Goal: Task Accomplishment & Management: Complete application form

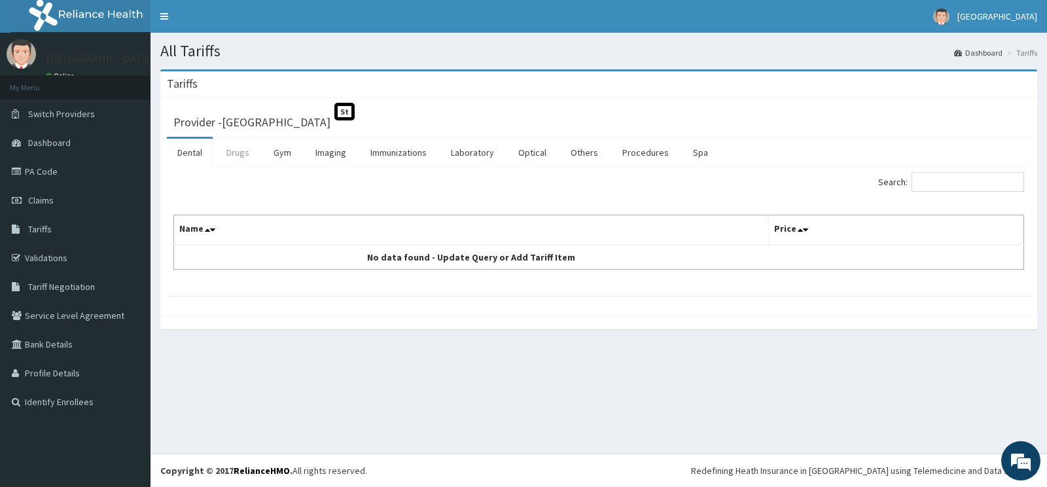
click at [234, 152] on link "Drugs" at bounding box center [238, 152] width 44 height 27
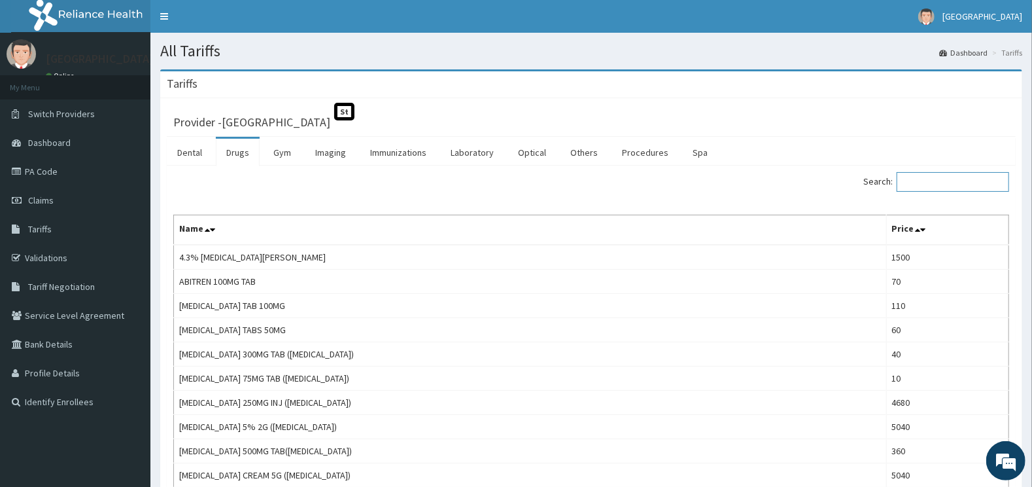
click at [934, 180] on input "Search:" at bounding box center [953, 182] width 113 height 20
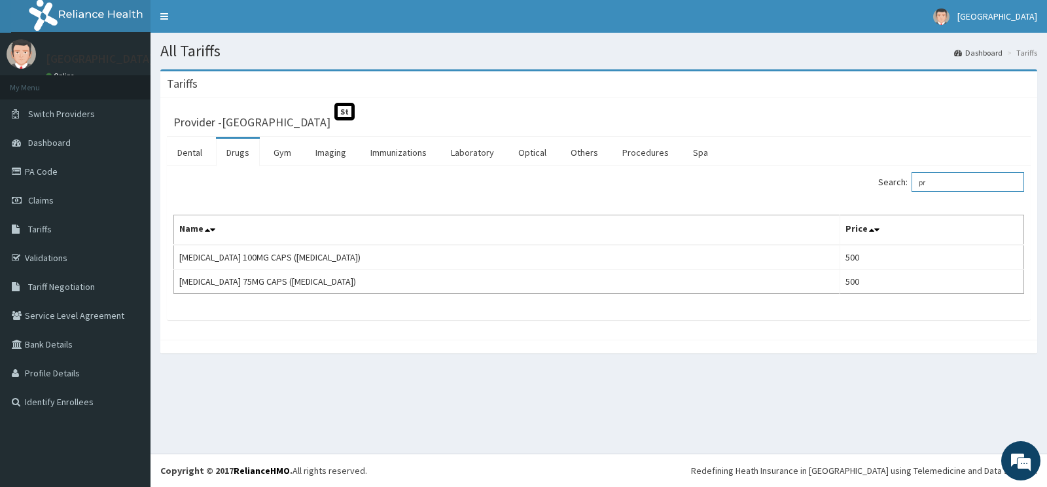
type input "p"
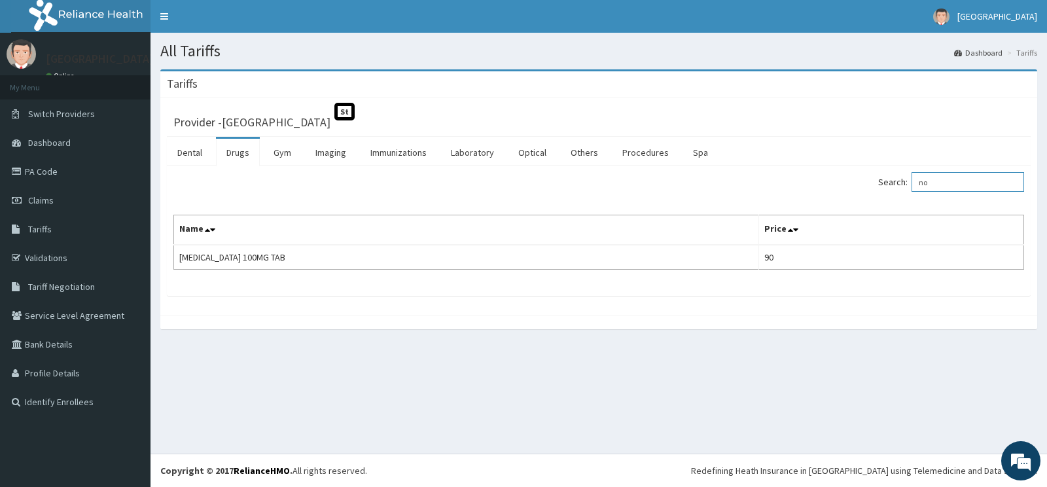
type input "n"
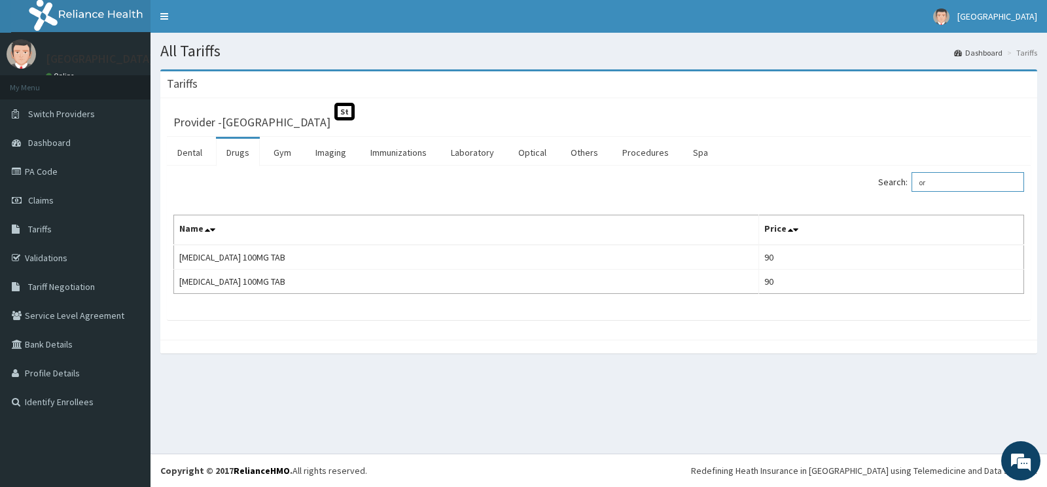
type input "o"
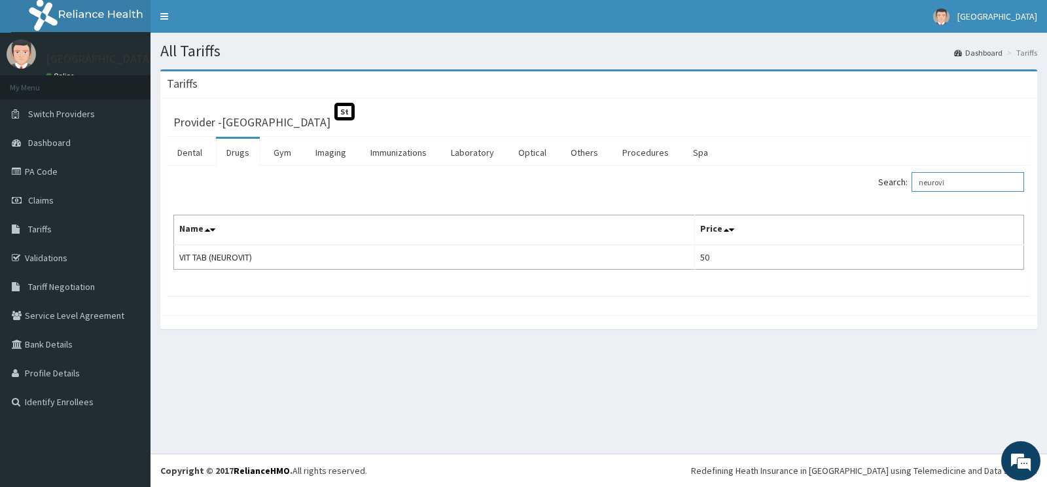
type input "neurovi"
click at [544, 355] on div "All Tariffs Dashboard Tariffs Tariffs Provider - Cedar Care Hospital St Dental …" at bounding box center [598, 243] width 896 height 421
click at [68, 288] on span "Tariff Negotiation" at bounding box center [61, 287] width 67 height 12
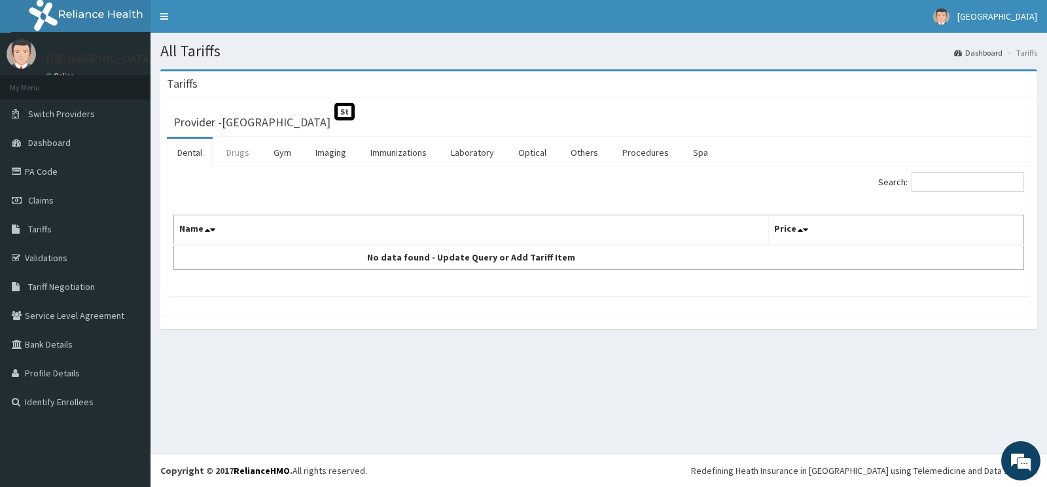
click at [234, 152] on link "Drugs" at bounding box center [238, 152] width 44 height 27
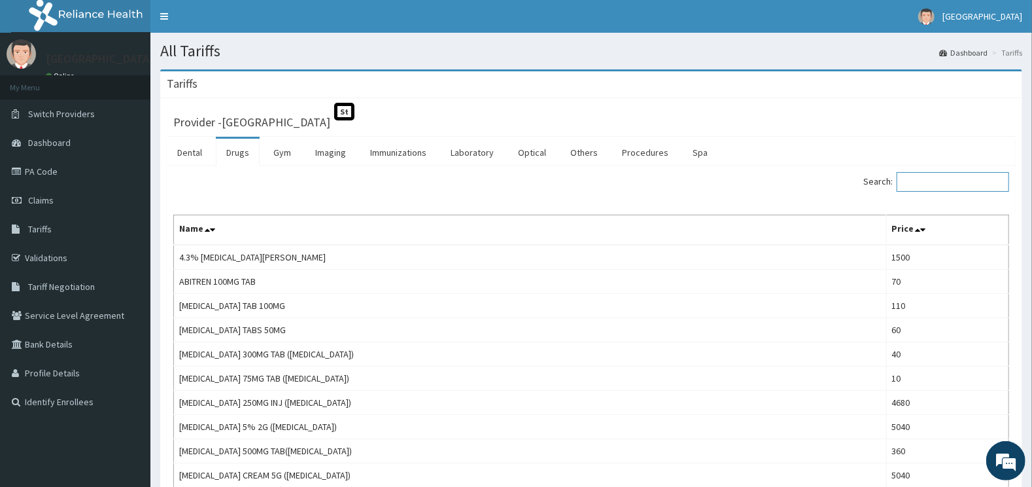
click at [941, 185] on input "Search:" at bounding box center [953, 182] width 113 height 20
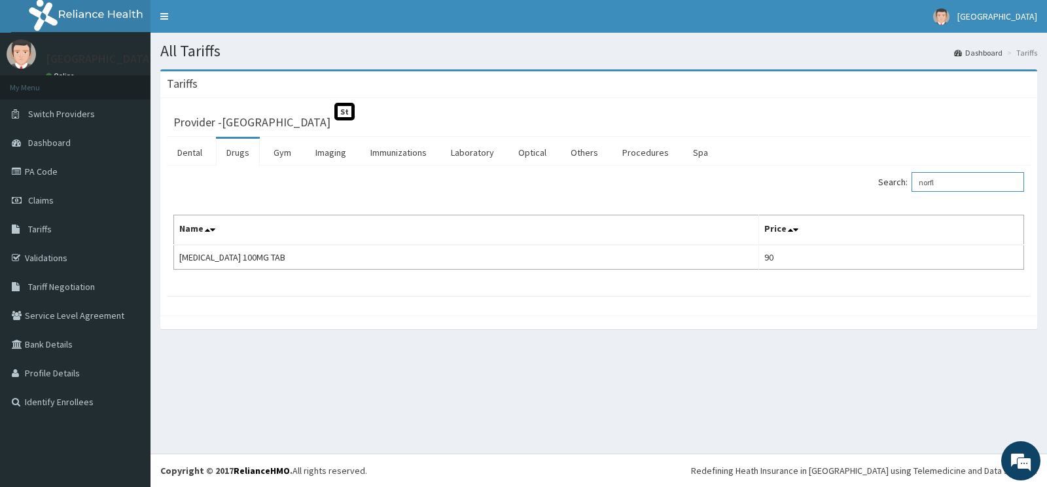
type input "norfl"
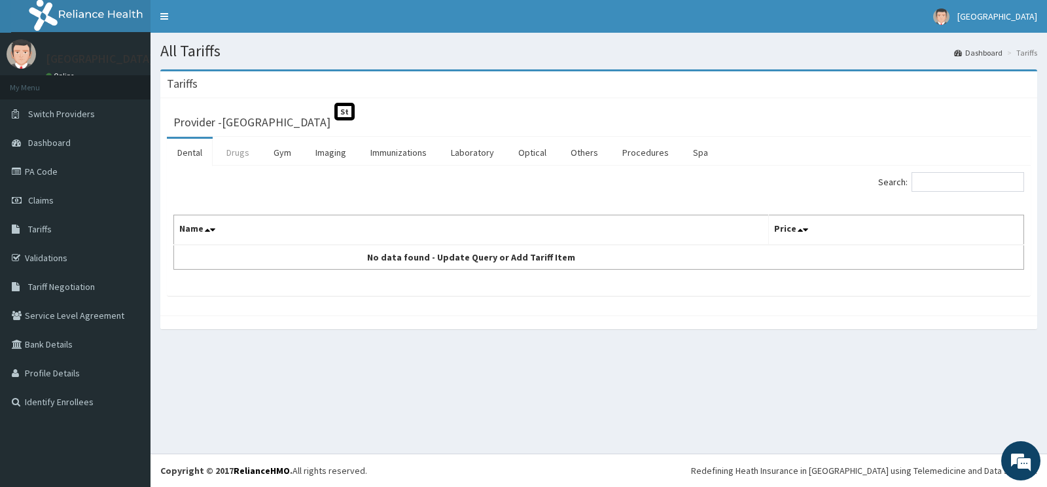
click at [243, 151] on link "Drugs" at bounding box center [238, 152] width 44 height 27
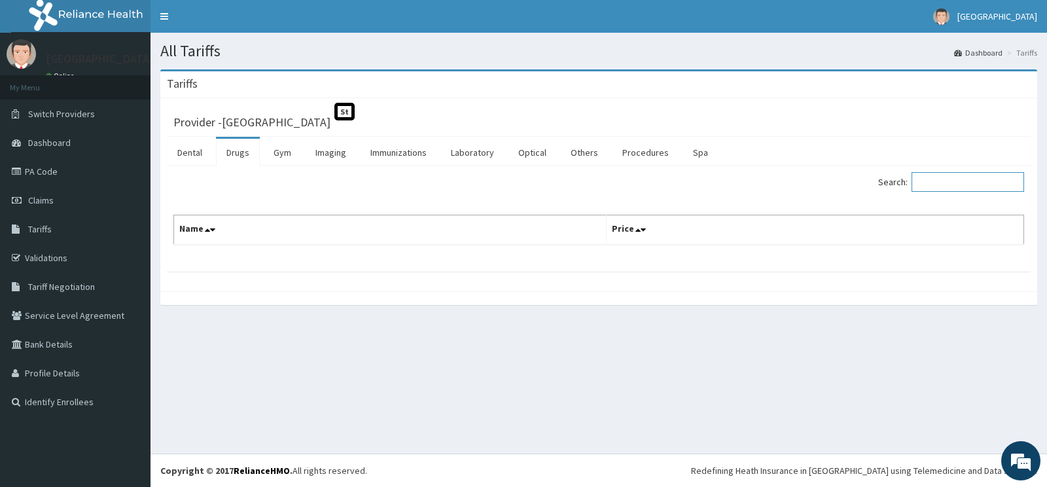
click at [947, 175] on input "Search:" at bounding box center [967, 182] width 113 height 20
click at [947, 183] on input "Search:" at bounding box center [967, 182] width 113 height 20
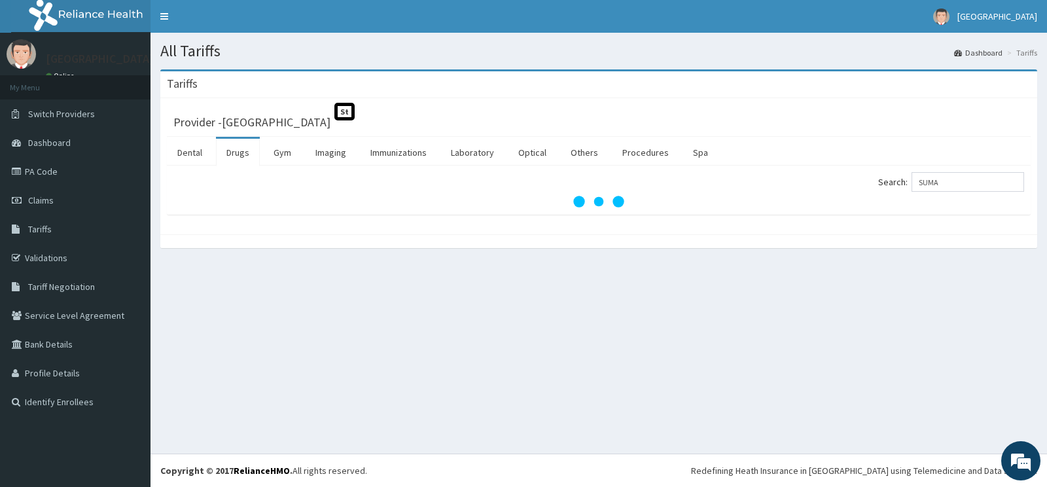
click at [706, 249] on div "Tariffs Provider - Cedar Care Hospital St Dental Drugs Gym Imaging Immunization…" at bounding box center [598, 165] width 896 height 192
click at [991, 187] on input "SUMA" at bounding box center [967, 182] width 113 height 20
type input "S"
click at [633, 353] on div "All Tariffs Dashboard Tariffs Tariffs Provider - Cedar Care Hospital St Dental …" at bounding box center [598, 243] width 896 height 421
click at [949, 180] on input "SUMA" at bounding box center [967, 182] width 113 height 20
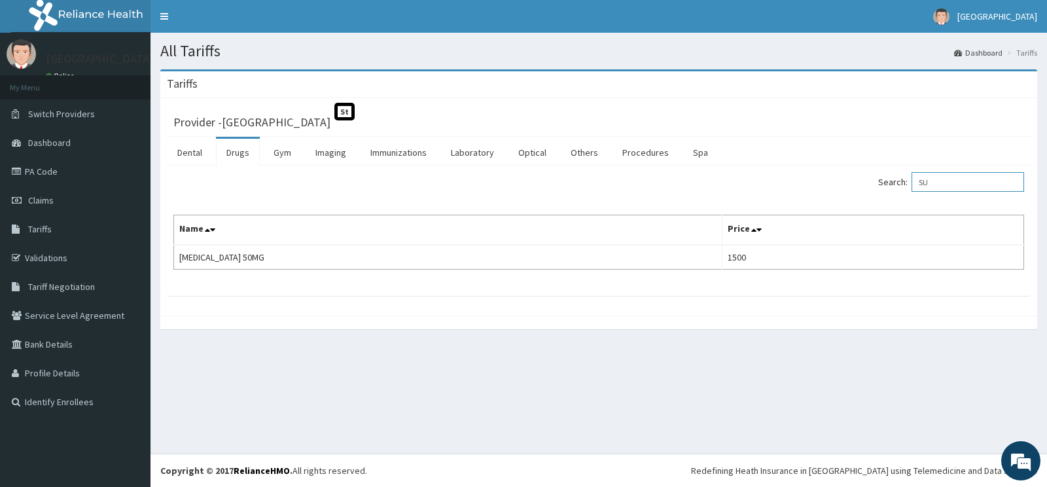
type input "S"
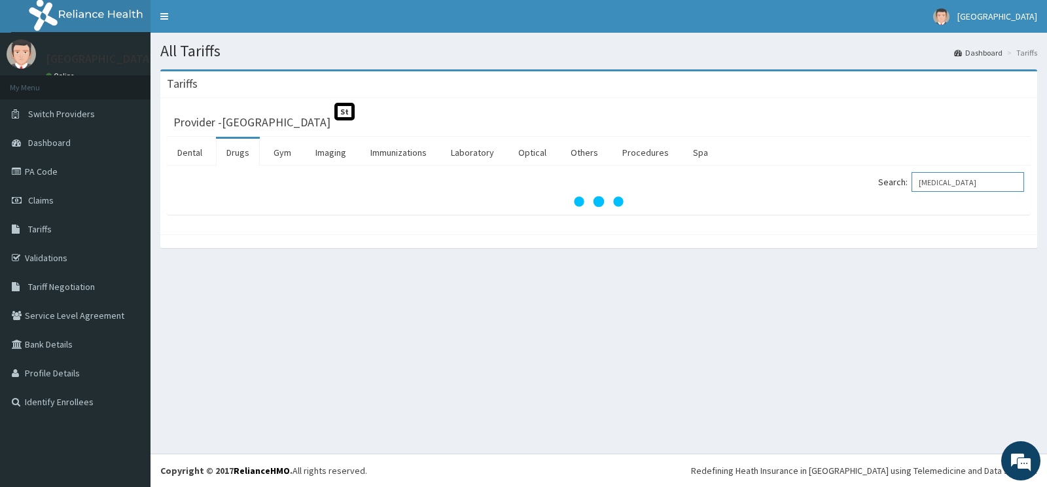
type input "IBUPROFEN"
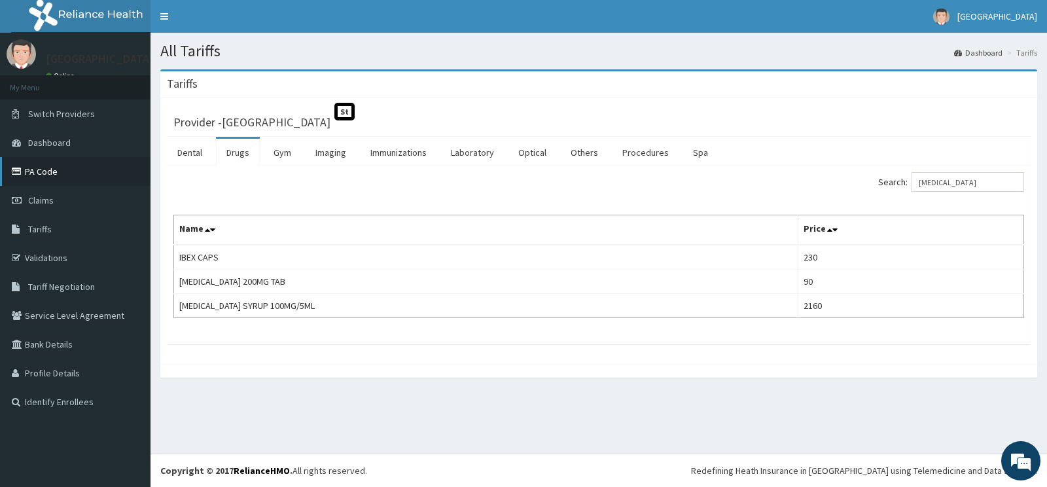
click at [28, 177] on link "PA Code" at bounding box center [75, 171] width 150 height 29
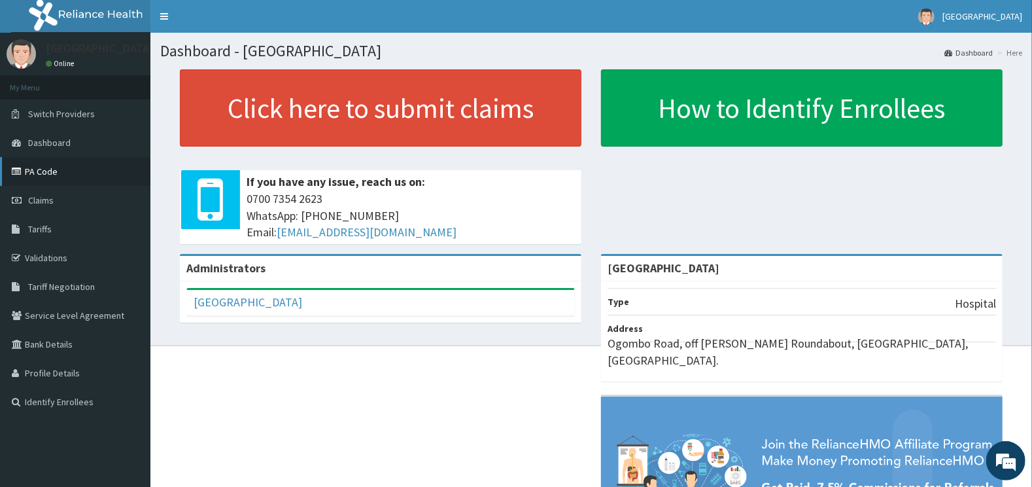
click at [60, 175] on link "PA Code" at bounding box center [75, 171] width 150 height 29
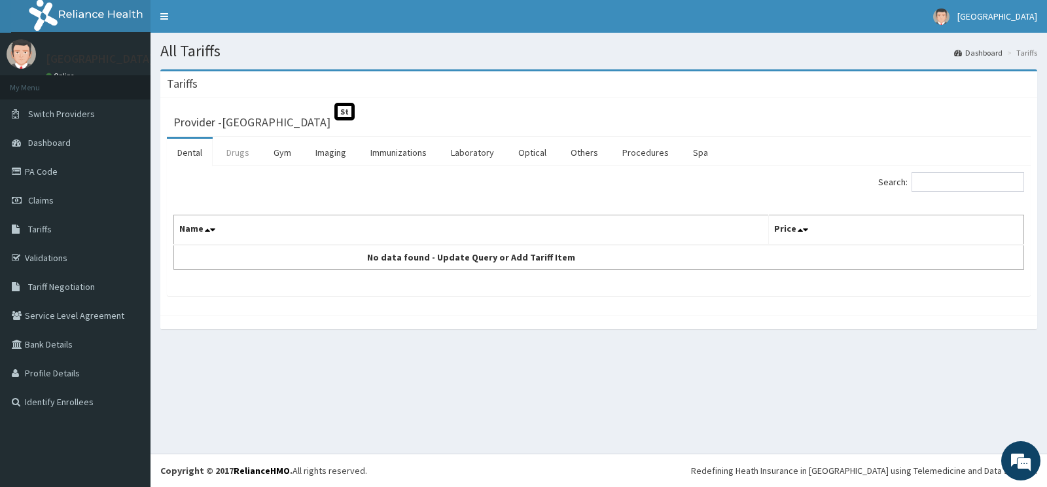
click at [231, 148] on link "Drugs" at bounding box center [238, 152] width 44 height 27
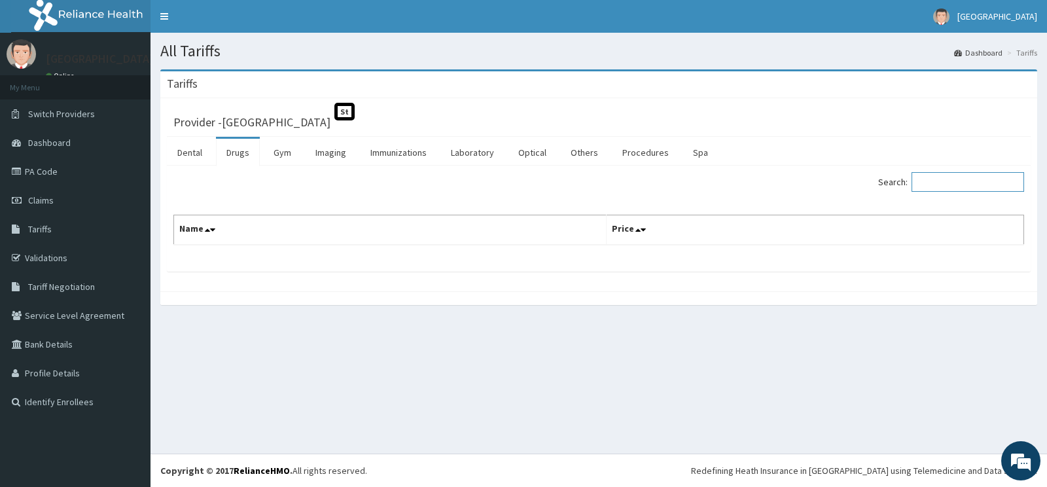
click at [956, 177] on input "Search:" at bounding box center [967, 182] width 113 height 20
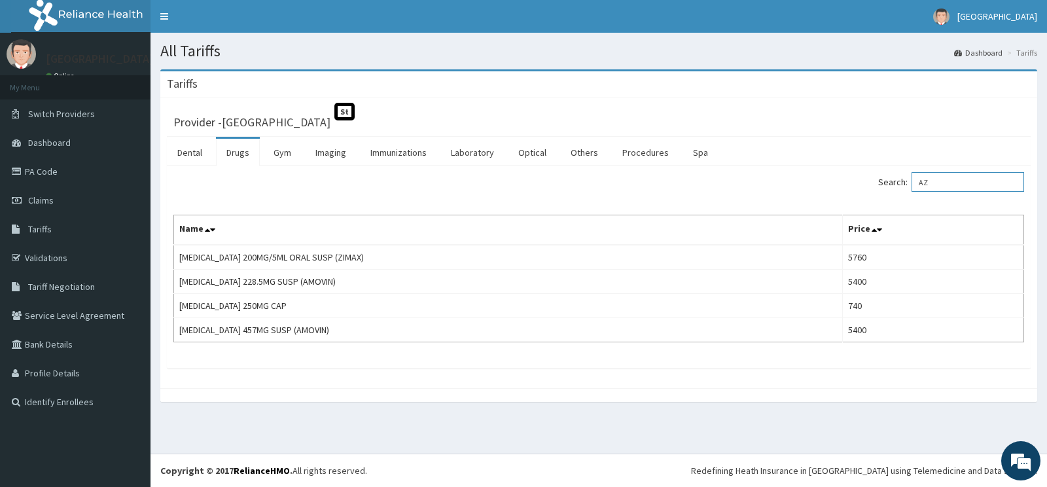
type input "A"
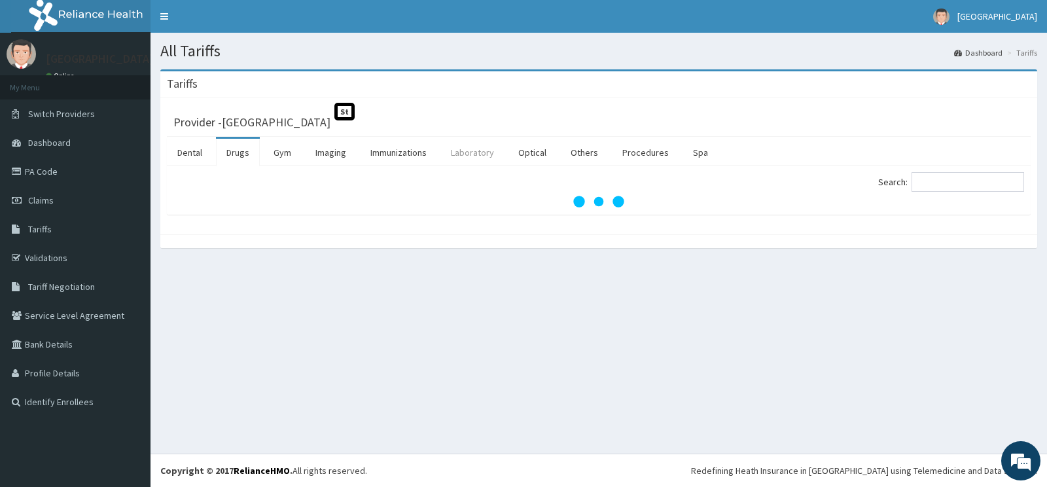
click at [463, 152] on link "Laboratory" at bounding box center [472, 152] width 64 height 27
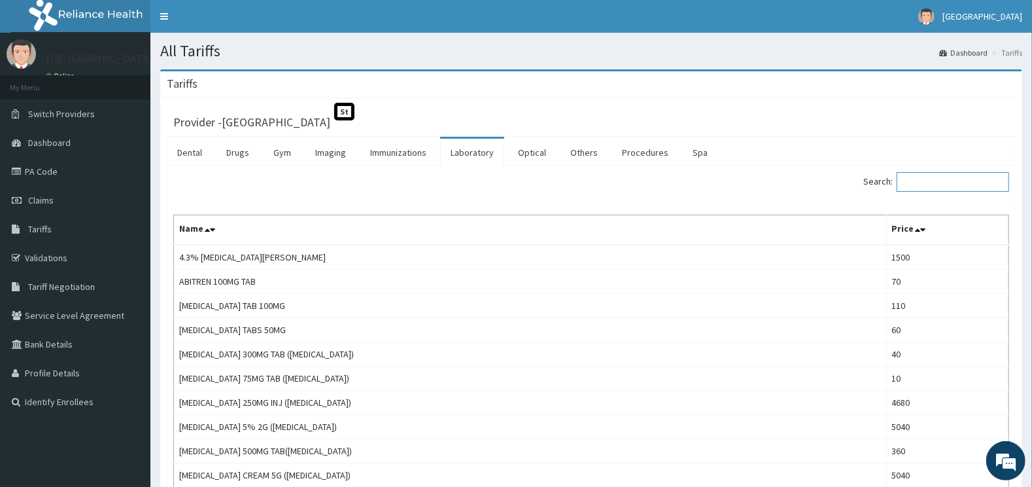
click at [924, 182] on input "Search:" at bounding box center [953, 182] width 113 height 20
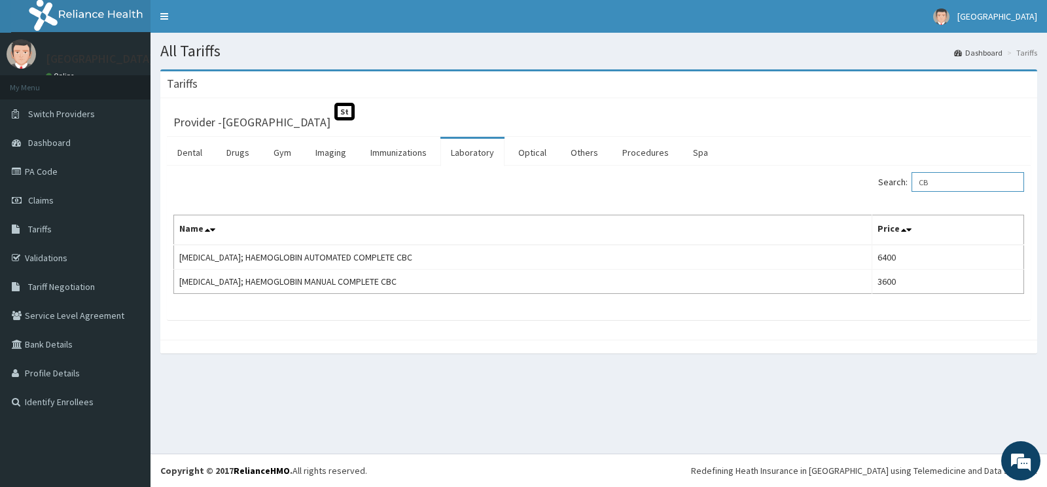
type input "C"
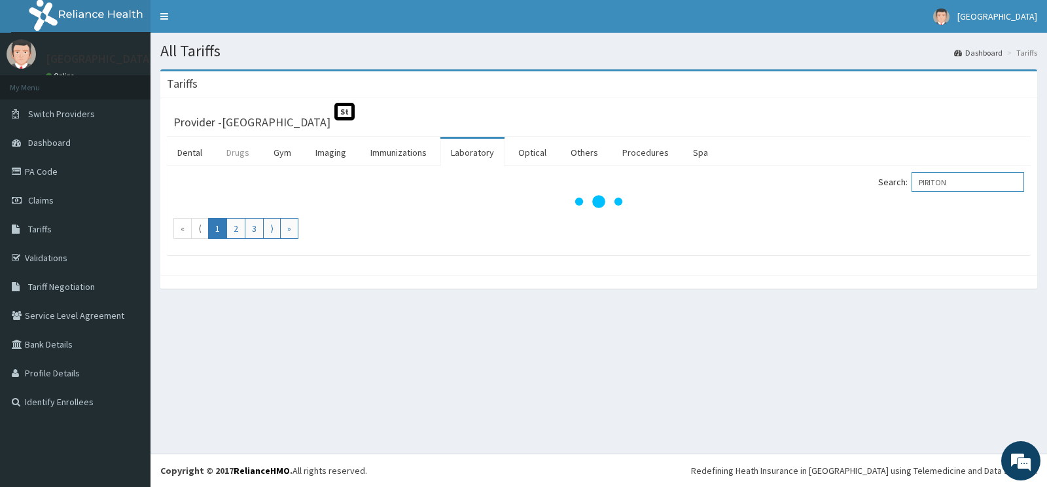
type input "PIRITON"
click at [238, 153] on link "Drugs" at bounding box center [238, 152] width 44 height 27
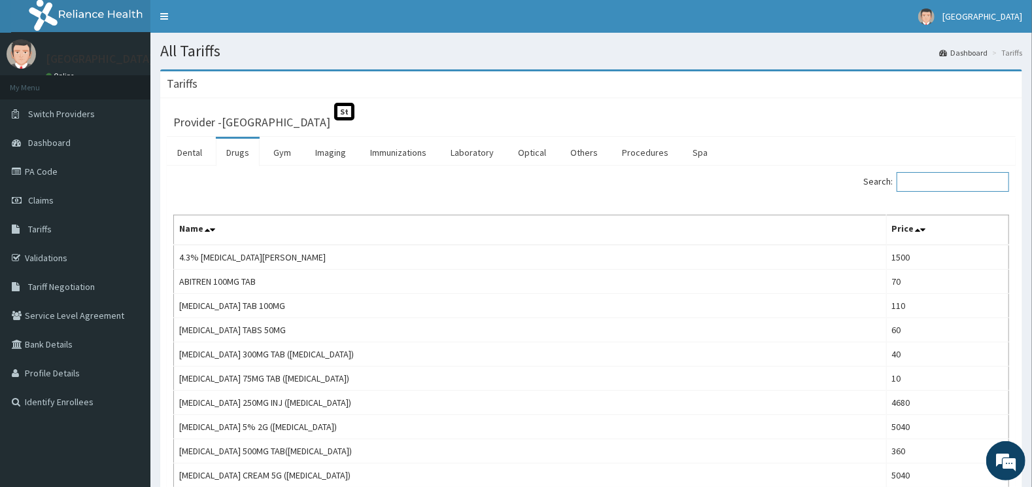
click at [921, 183] on input "Search:" at bounding box center [953, 182] width 113 height 20
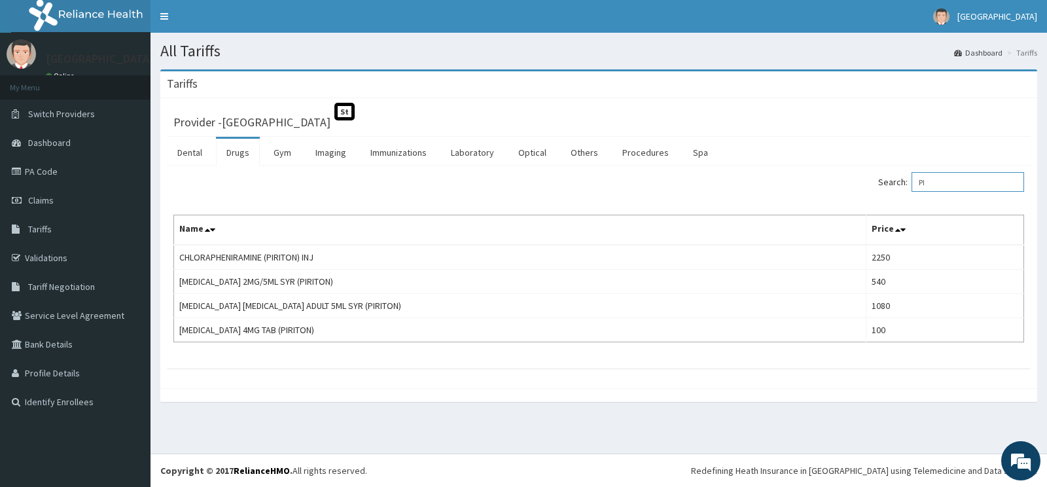
type input "P"
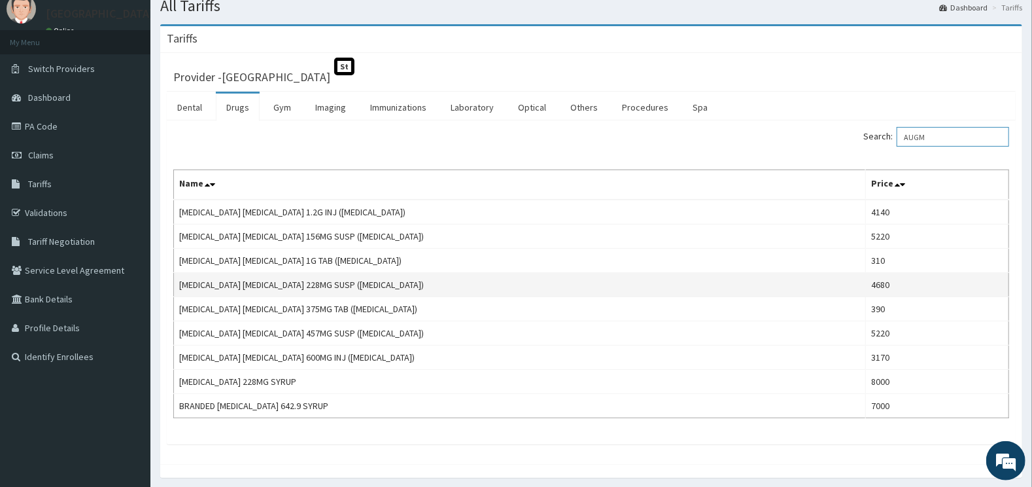
scroll to position [69, 0]
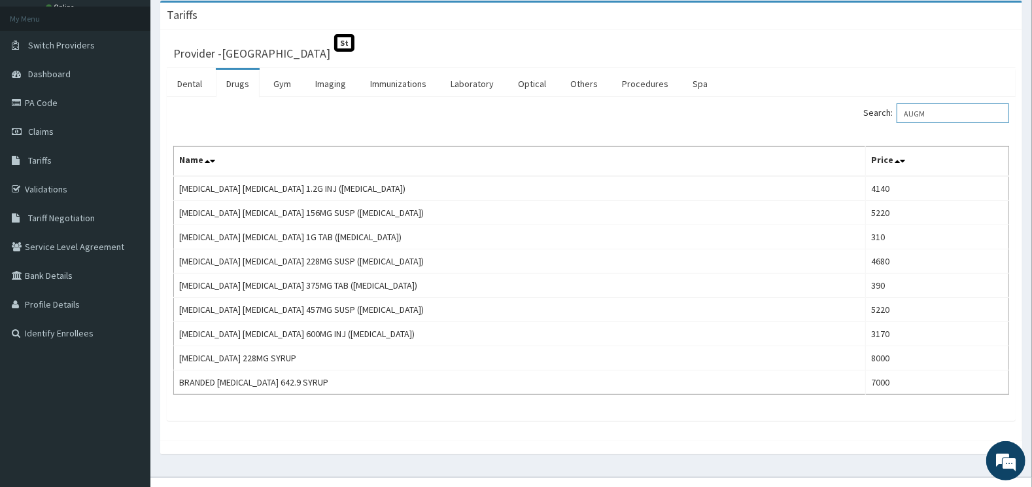
click at [953, 110] on input "AUGM" at bounding box center [953, 113] width 113 height 20
type input "A"
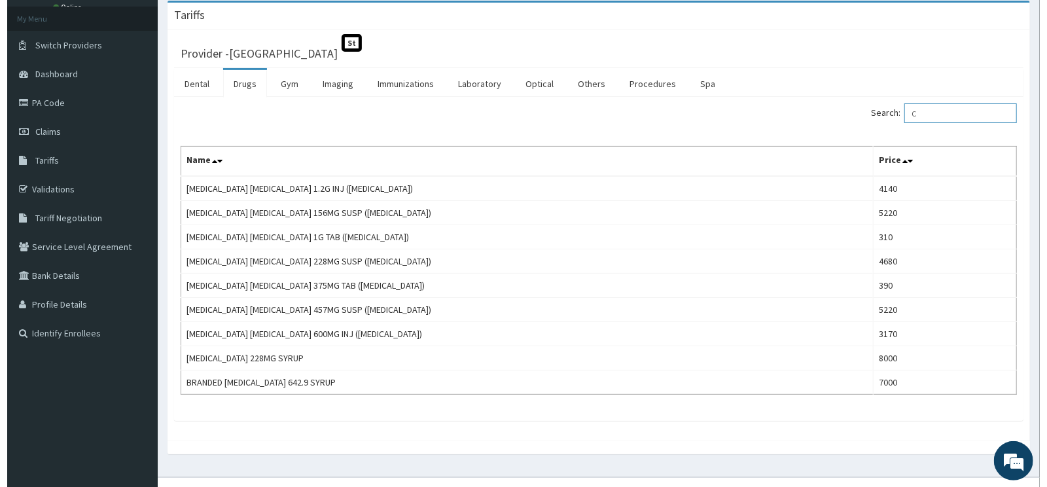
scroll to position [0, 0]
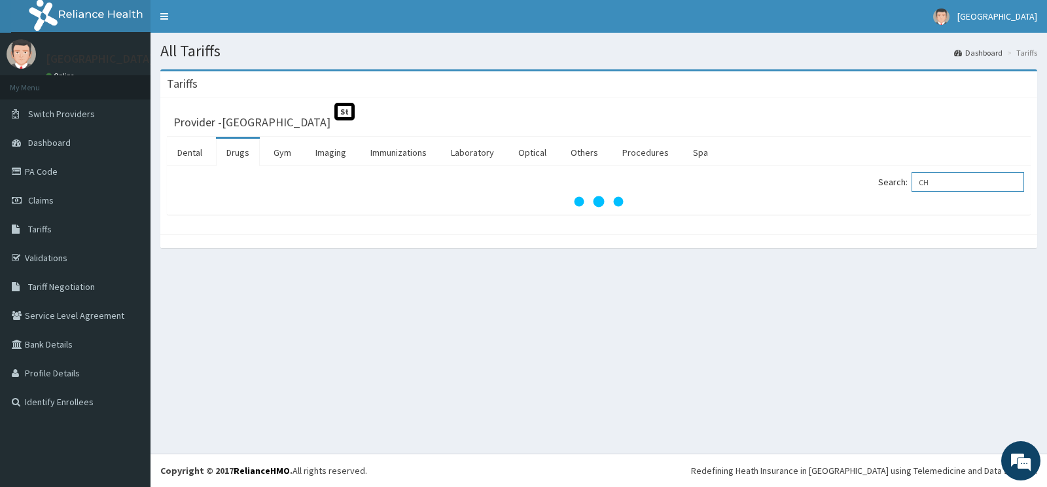
type input "C"
type input "PIRITON"
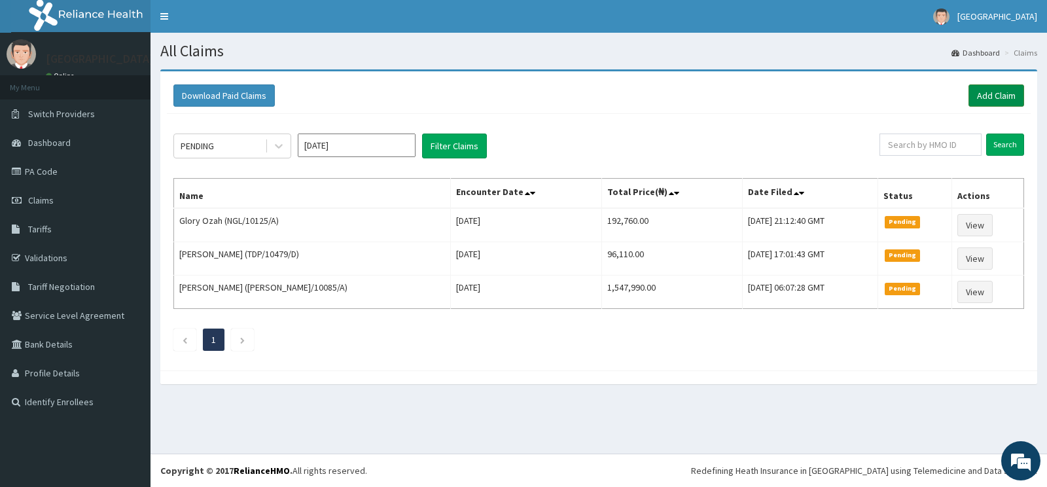
click at [977, 89] on link "Add Claim" at bounding box center [996, 95] width 56 height 22
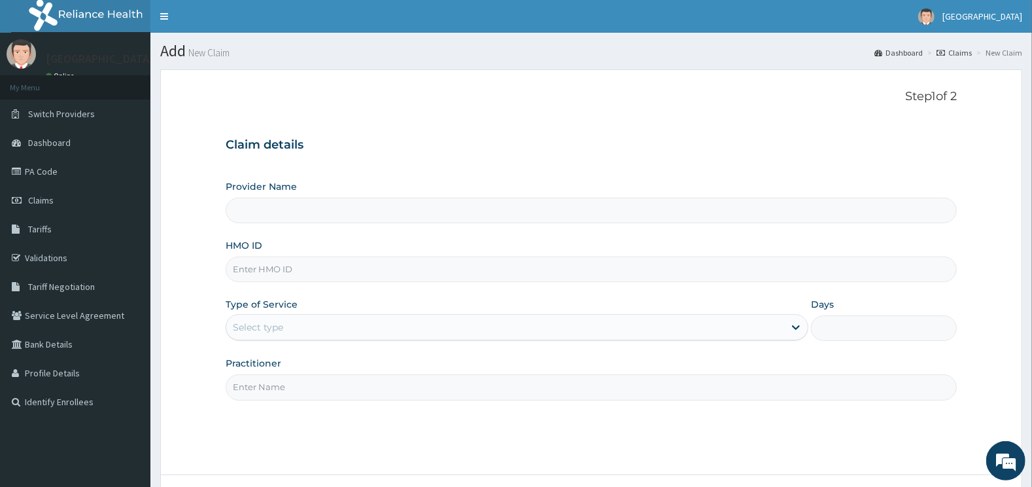
type input "[GEOGRAPHIC_DATA]"
click at [297, 273] on input "HMO ID" at bounding box center [592, 269] width 732 height 26
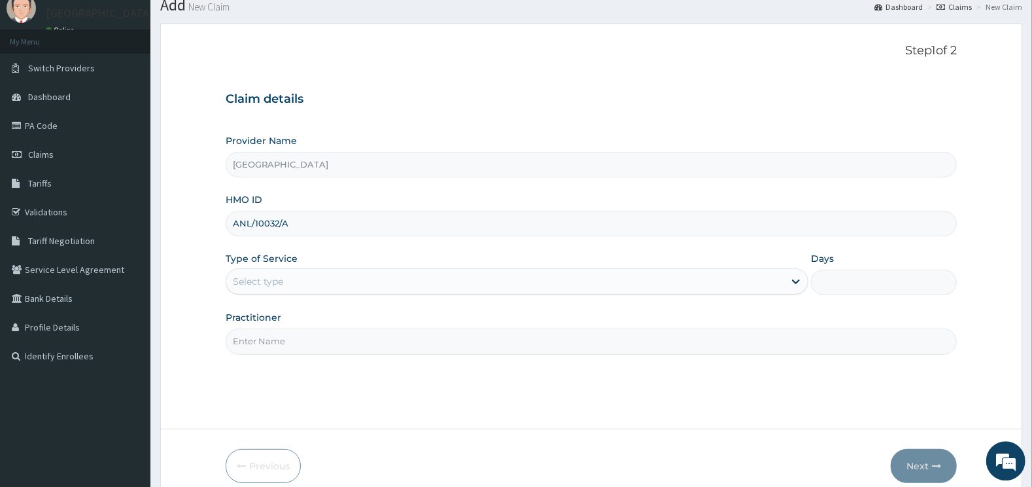
scroll to position [69, 0]
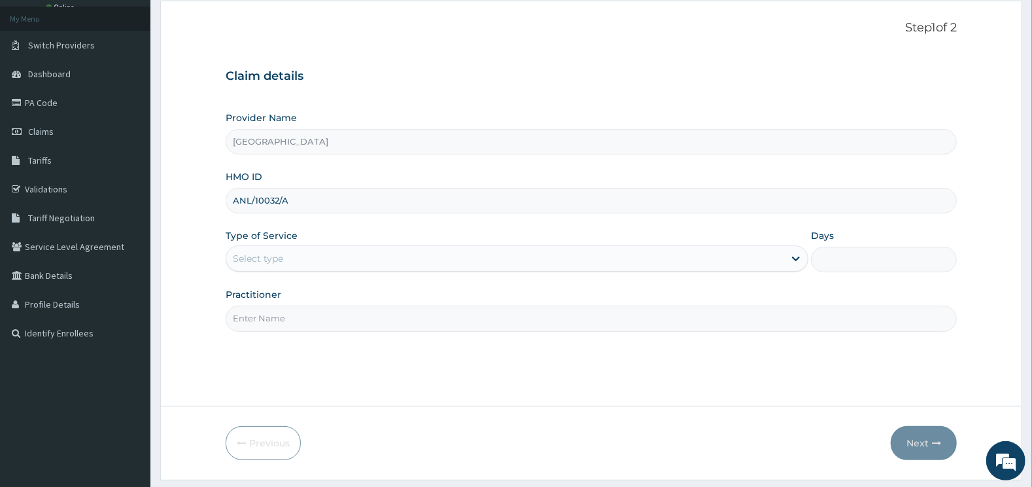
type input "ANL/10032/A"
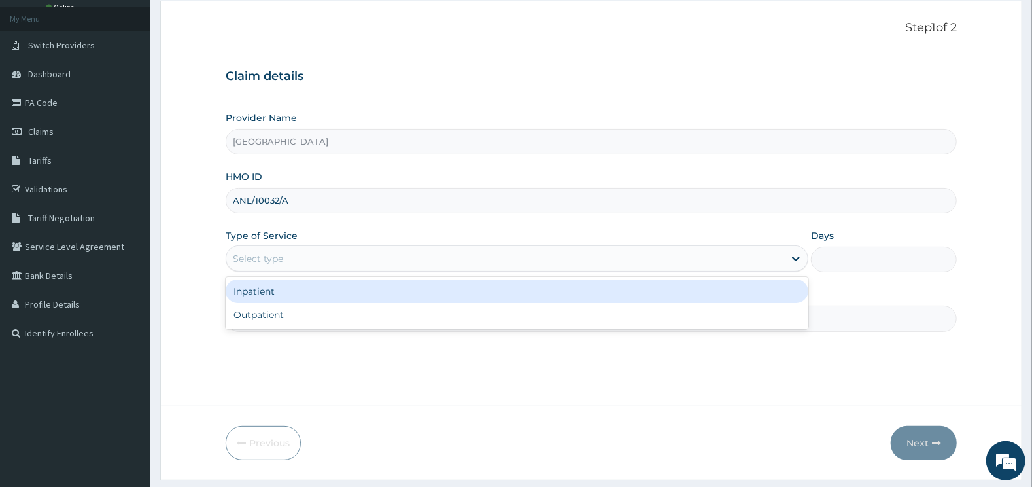
click at [342, 249] on div "Select type" at bounding box center [505, 258] width 559 height 21
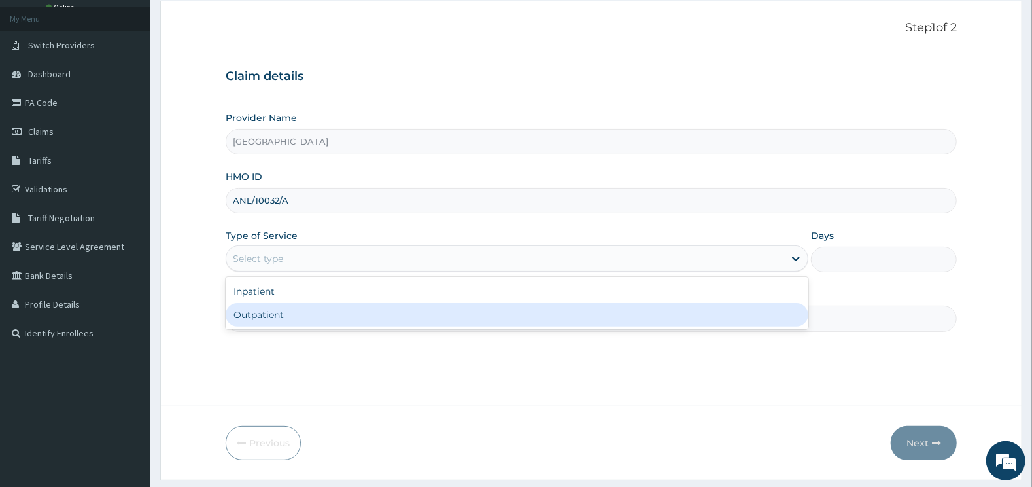
click at [259, 316] on div "Outpatient" at bounding box center [518, 315] width 584 height 24
type input "1"
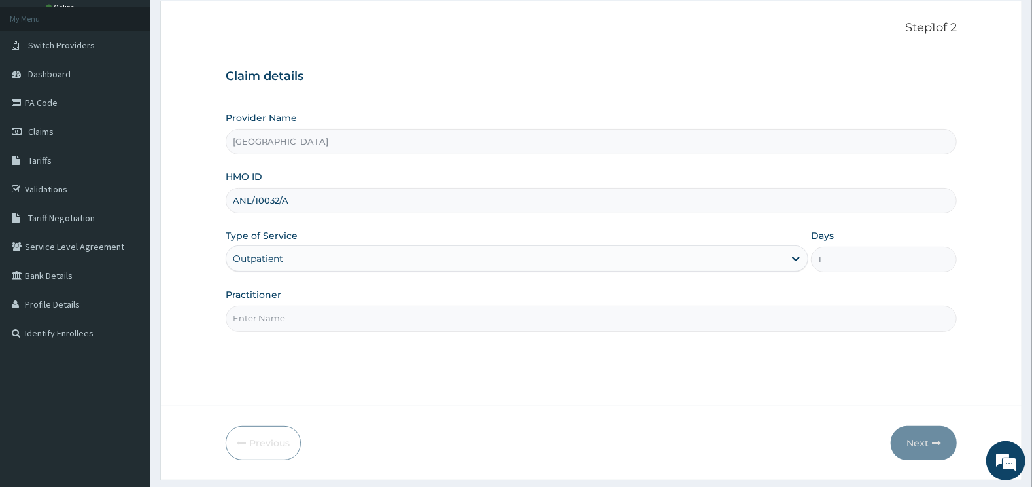
click at [258, 314] on input "Practitioner" at bounding box center [592, 318] width 732 height 26
type input "GENARAL"
click at [919, 442] on button "Next" at bounding box center [924, 443] width 66 height 34
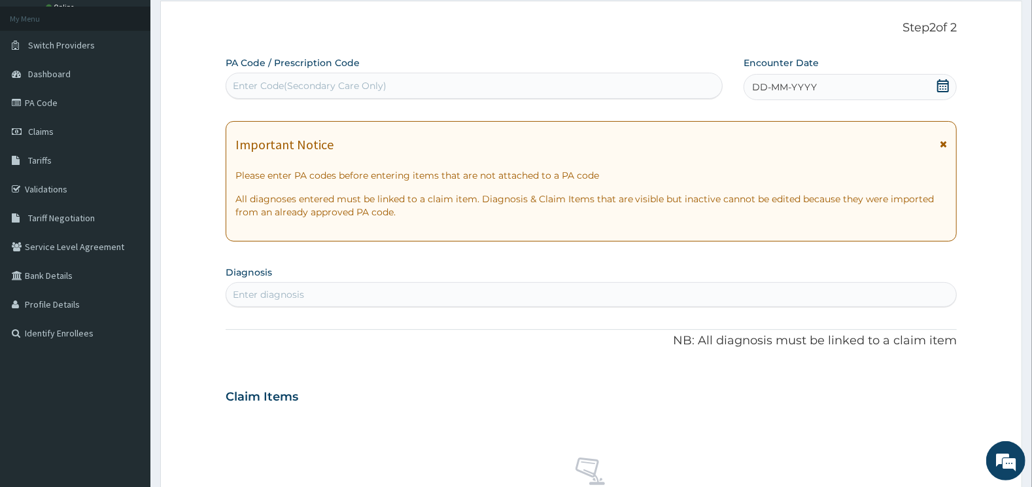
click at [462, 65] on div "PA Code / Prescription Code Enter Code(Secondary Care Only)" at bounding box center [475, 77] width 498 height 43
click at [449, 73] on div "Enter Code(Secondary Care Only)" at bounding box center [475, 86] width 498 height 26
type input "PA/655D3B"
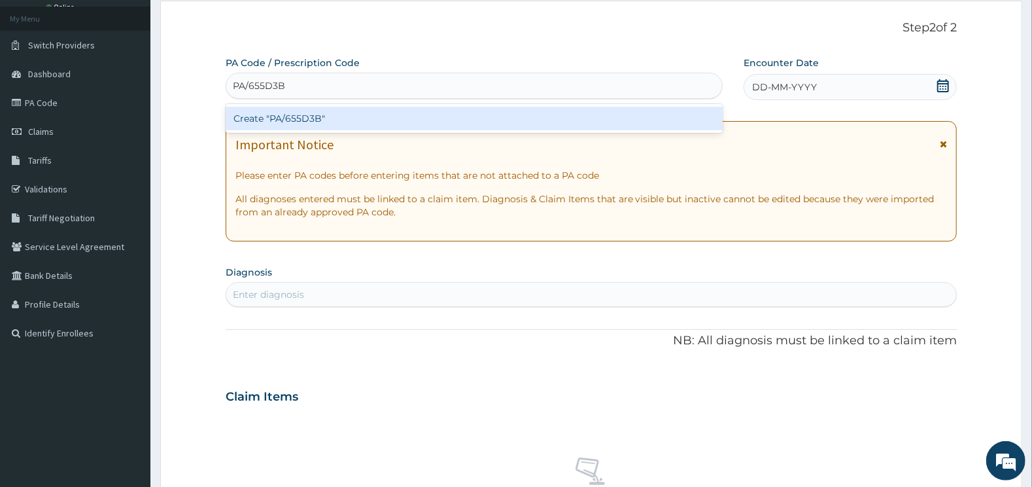
click at [424, 118] on div "Create "PA/655D3B"" at bounding box center [475, 119] width 498 height 24
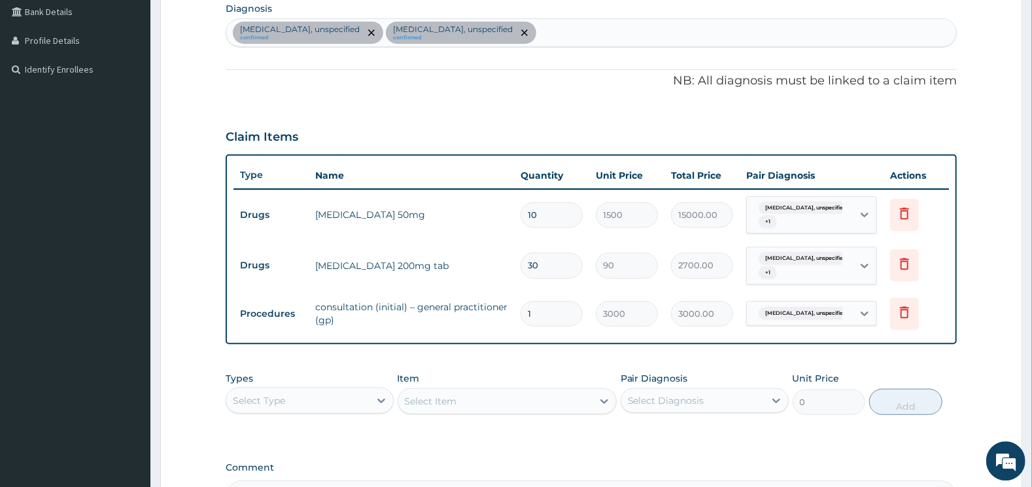
scroll to position [493, 0]
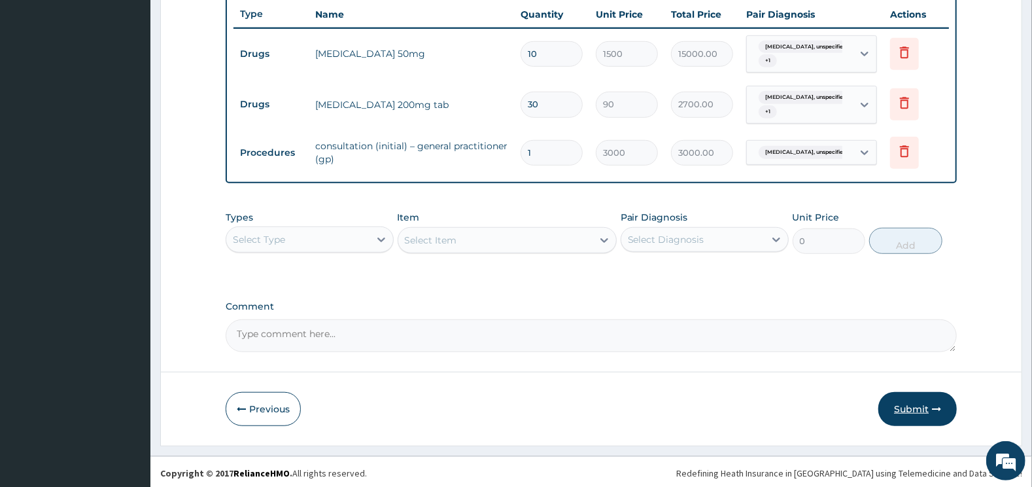
click at [911, 403] on button "Submit" at bounding box center [918, 409] width 78 height 34
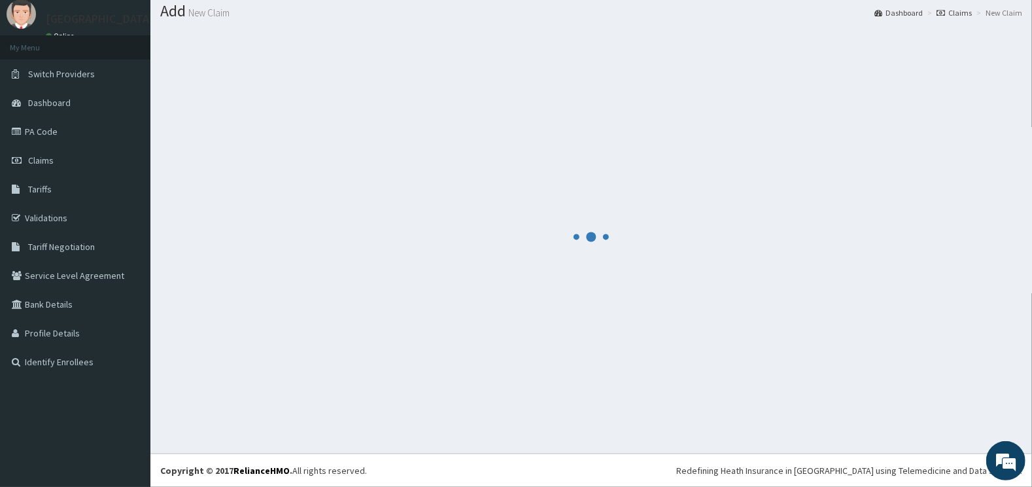
scroll to position [39, 0]
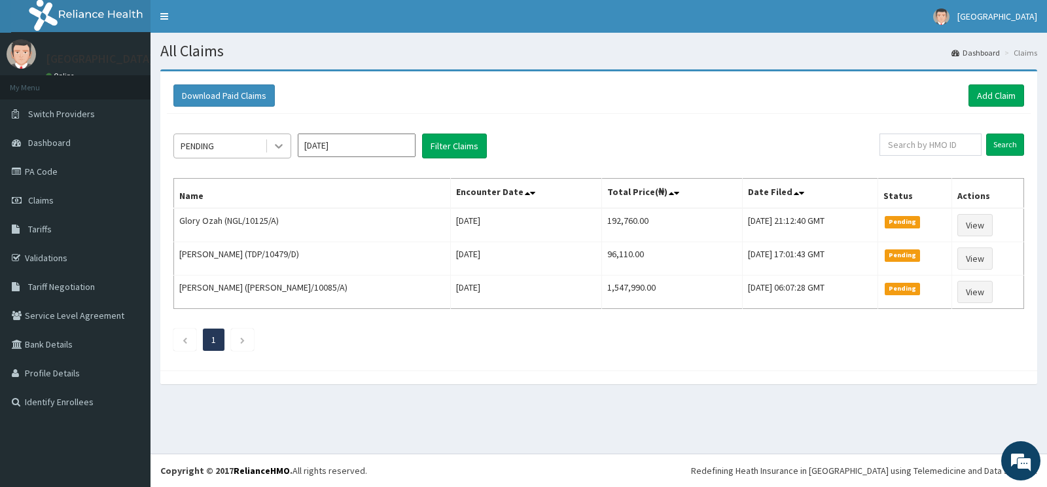
click at [268, 150] on div at bounding box center [279, 146] width 24 height 24
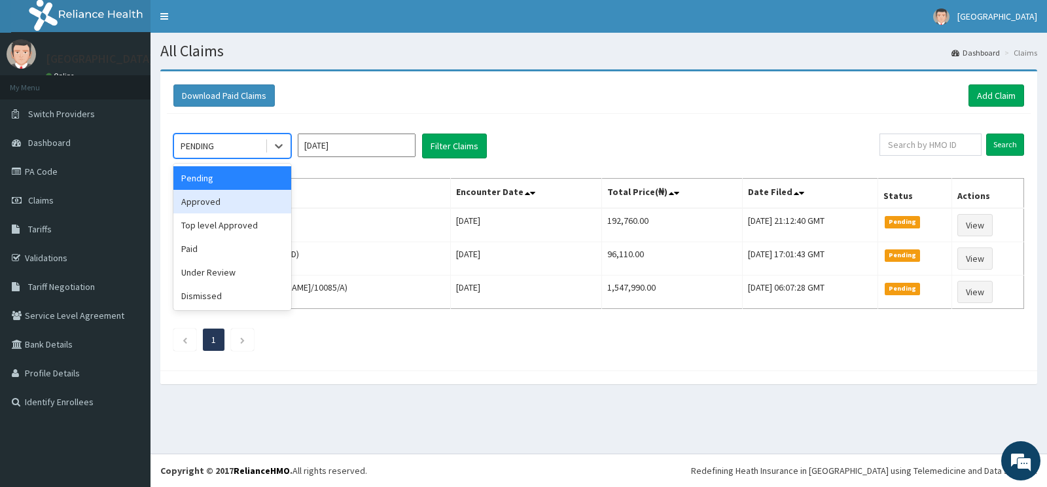
click at [237, 205] on div "Approved" at bounding box center [232, 202] width 118 height 24
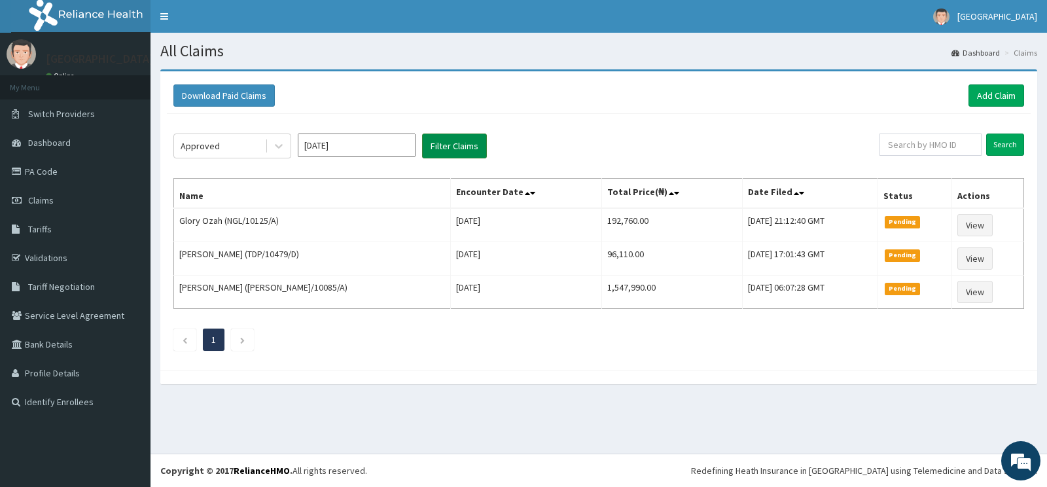
click at [440, 149] on button "Filter Claims" at bounding box center [454, 145] width 65 height 25
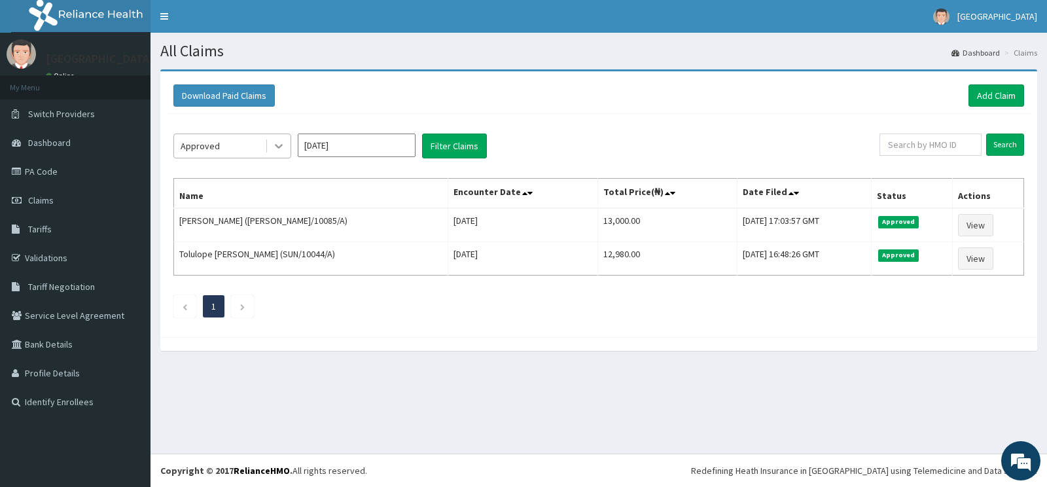
click at [288, 143] on div at bounding box center [279, 146] width 24 height 24
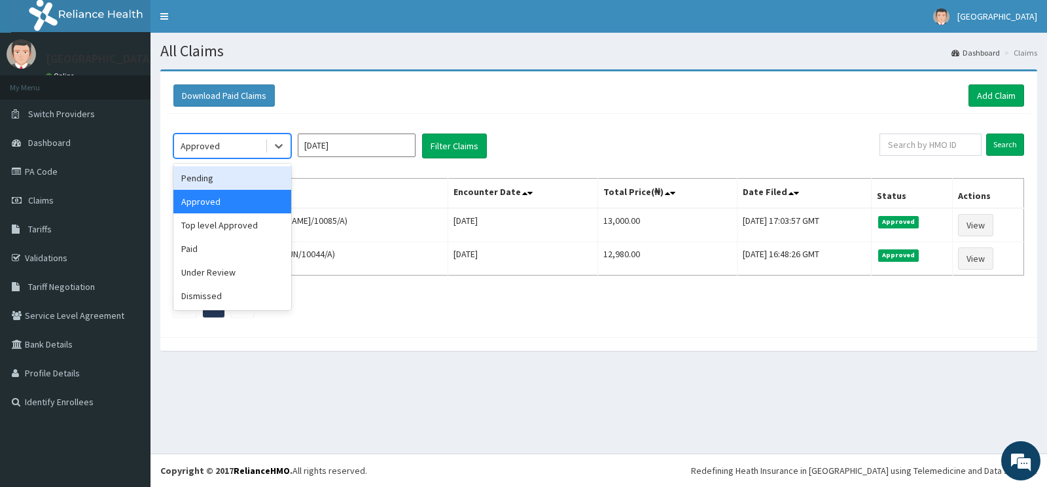
click at [234, 177] on div "Pending" at bounding box center [232, 178] width 118 height 24
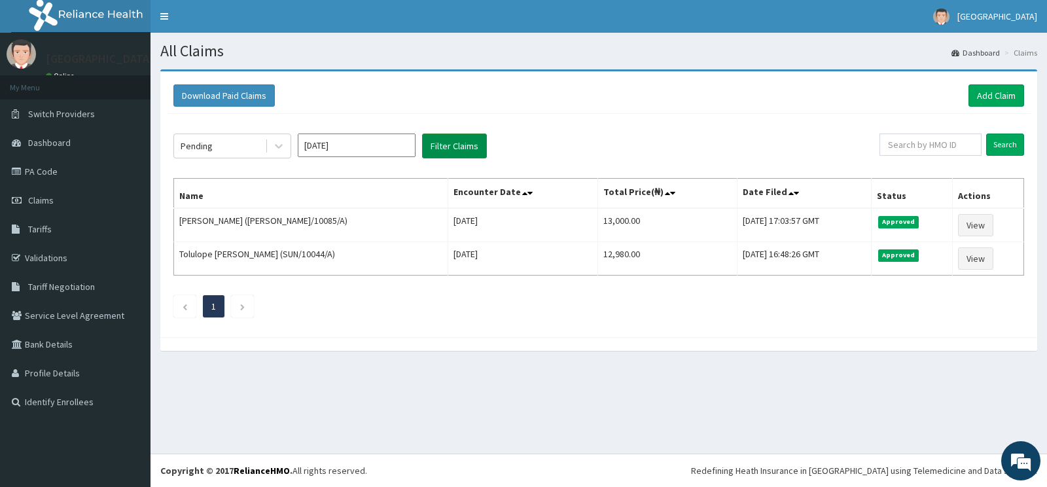
click at [450, 143] on button "Filter Claims" at bounding box center [454, 145] width 65 height 25
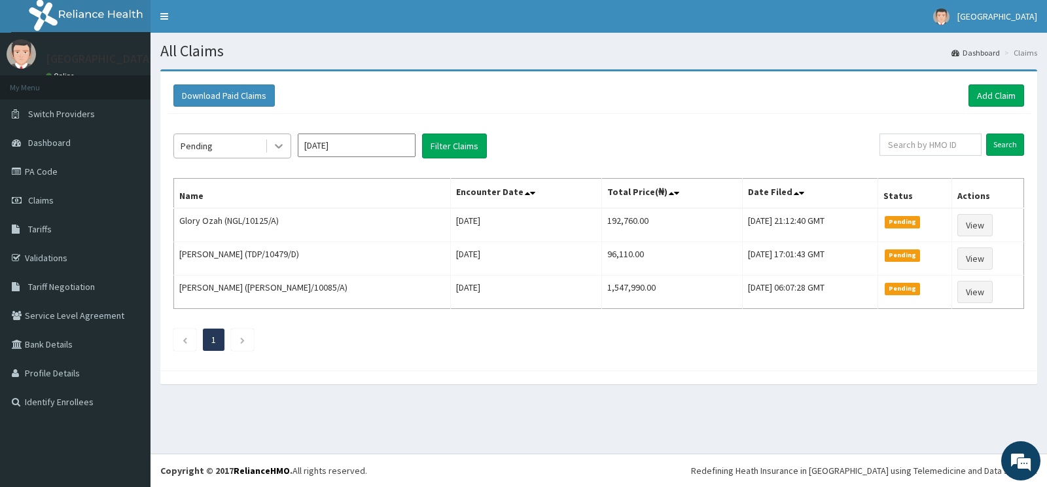
click at [281, 139] on div at bounding box center [279, 146] width 24 height 24
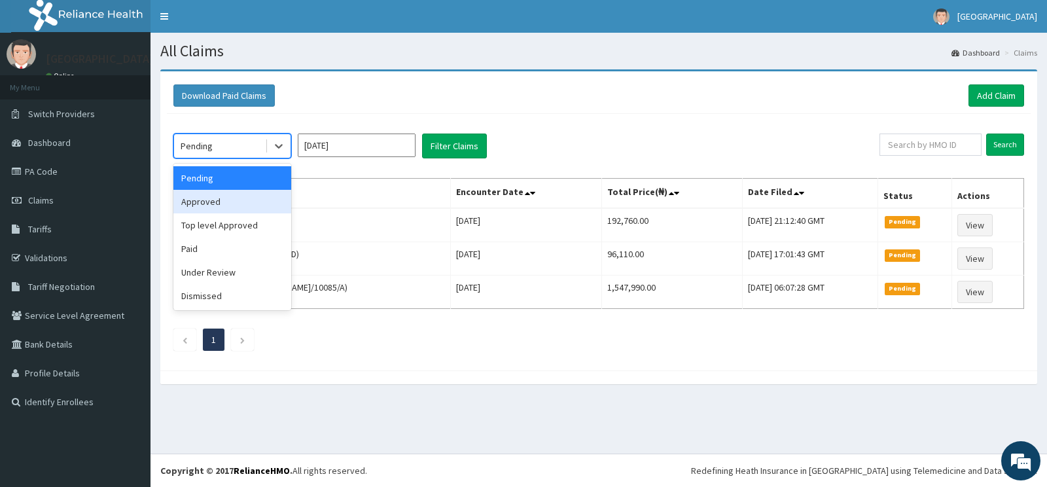
click at [221, 203] on div "Approved" at bounding box center [232, 202] width 118 height 24
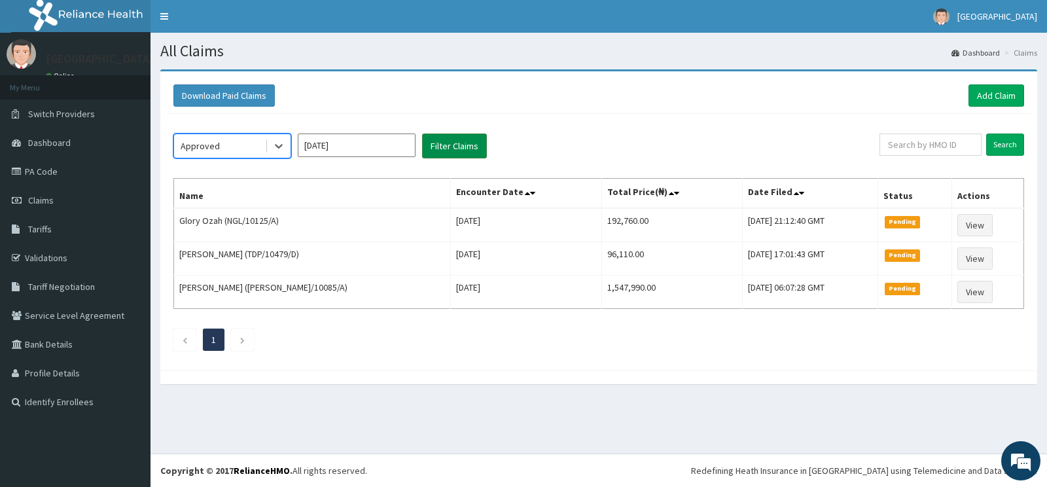
click at [450, 141] on button "Filter Claims" at bounding box center [454, 145] width 65 height 25
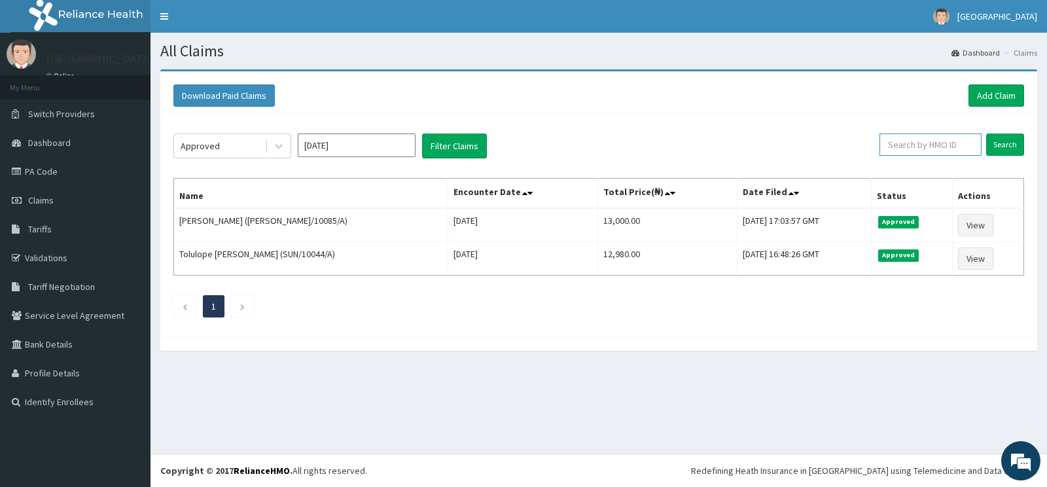
click at [914, 143] on input "text" at bounding box center [930, 144] width 103 height 22
type input "A"
click at [456, 148] on button "Filter Claims" at bounding box center [454, 145] width 65 height 25
click at [280, 147] on icon at bounding box center [279, 147] width 8 height 5
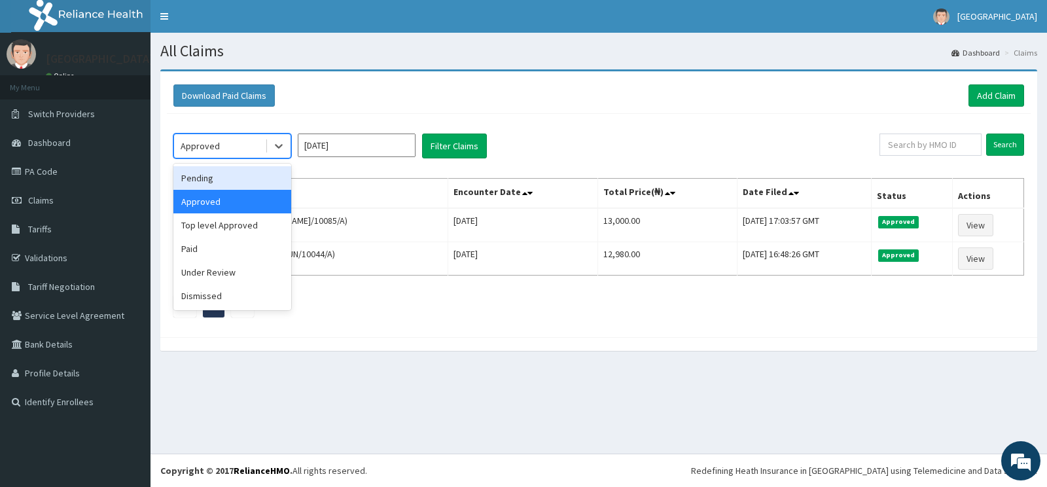
click at [248, 175] on div "Pending" at bounding box center [232, 178] width 118 height 24
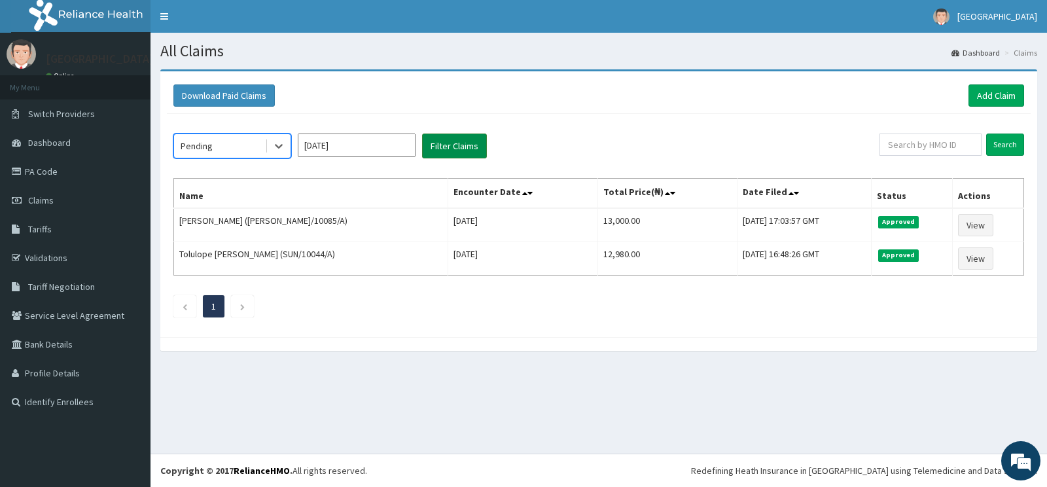
click at [434, 147] on button "Filter Claims" at bounding box center [454, 145] width 65 height 25
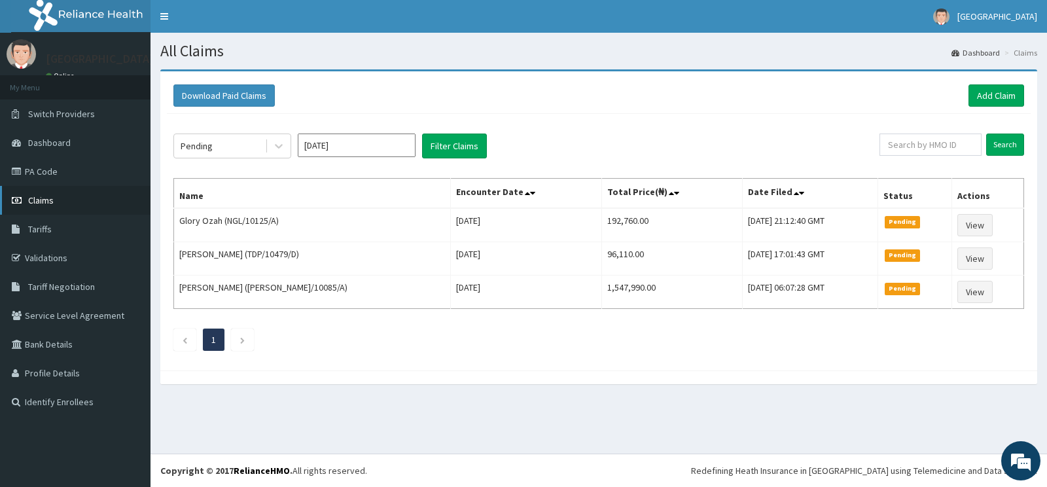
click at [49, 202] on span "Claims" at bounding box center [41, 200] width 26 height 12
click at [279, 146] on icon at bounding box center [279, 147] width 8 height 5
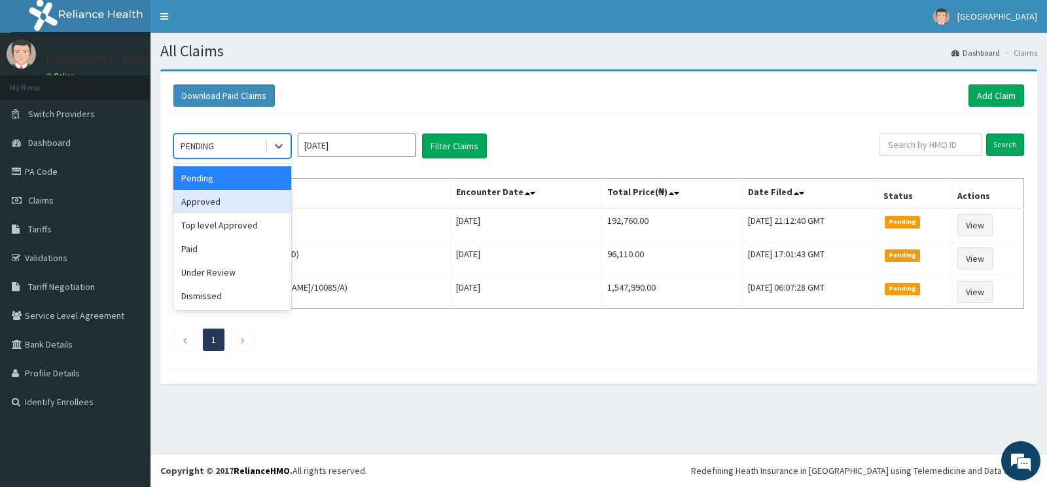
click at [235, 201] on div "Approved" at bounding box center [232, 202] width 118 height 24
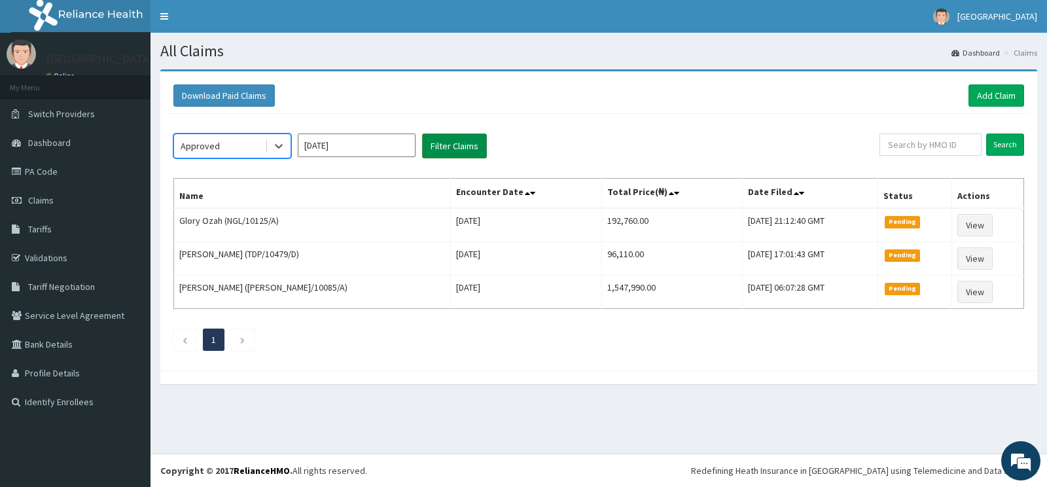
click at [444, 144] on button "Filter Claims" at bounding box center [454, 145] width 65 height 25
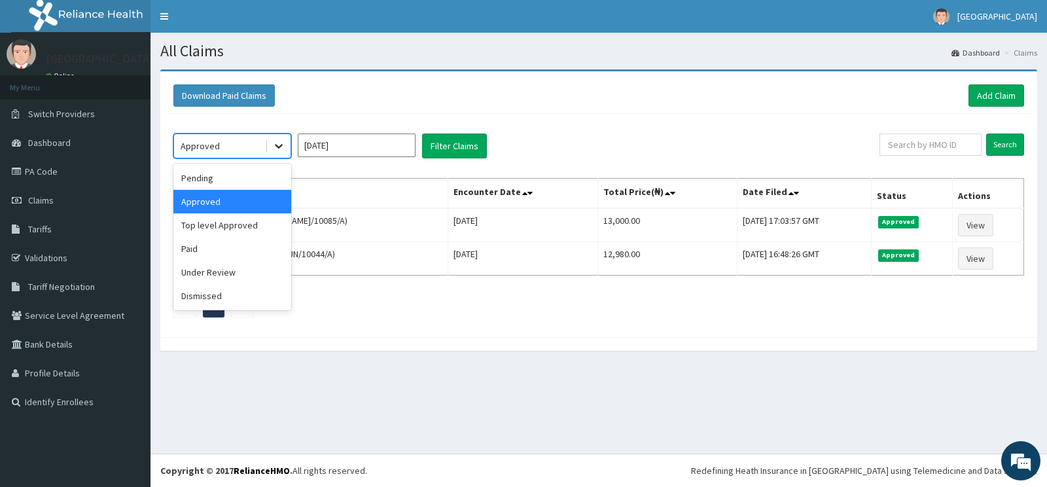
click at [274, 146] on icon at bounding box center [278, 145] width 13 height 13
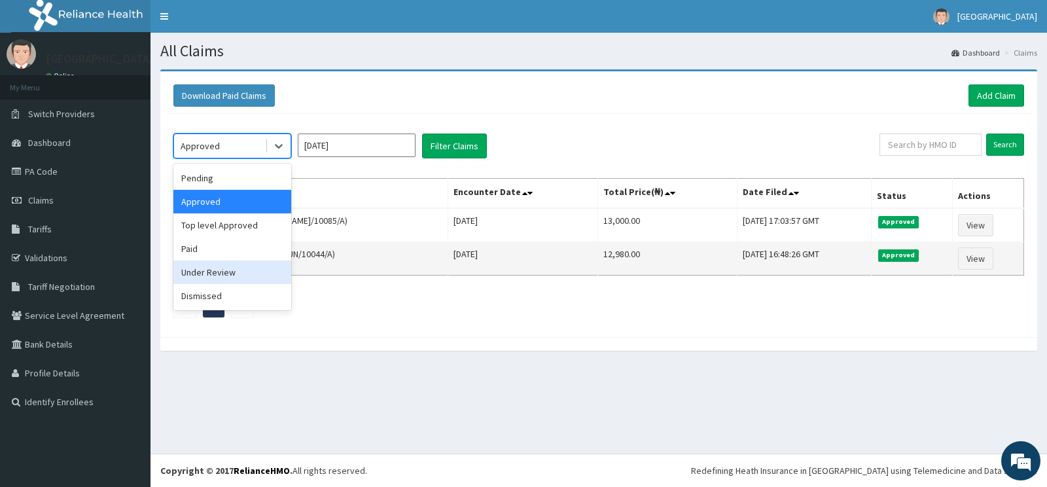
click at [230, 269] on div "Under Review" at bounding box center [232, 272] width 118 height 24
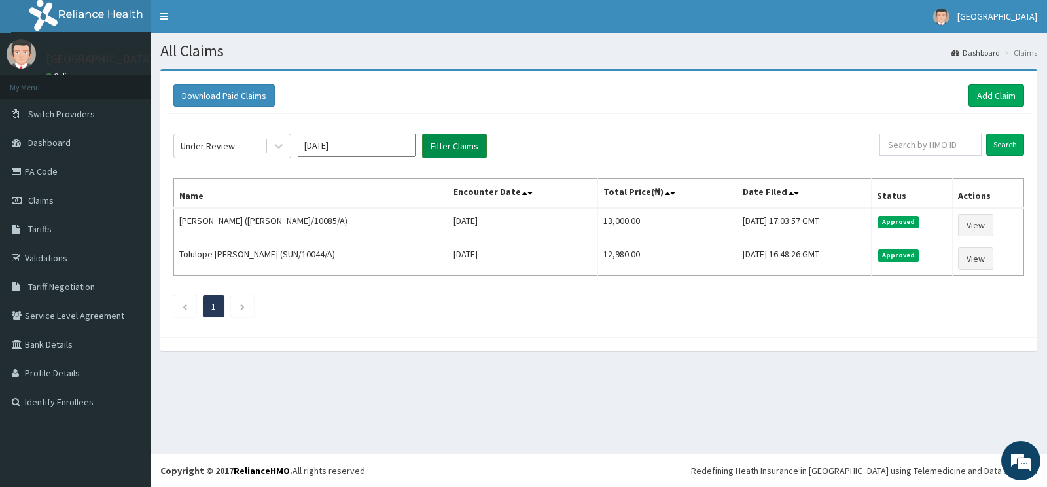
click at [455, 149] on button "Filter Claims" at bounding box center [454, 145] width 65 height 25
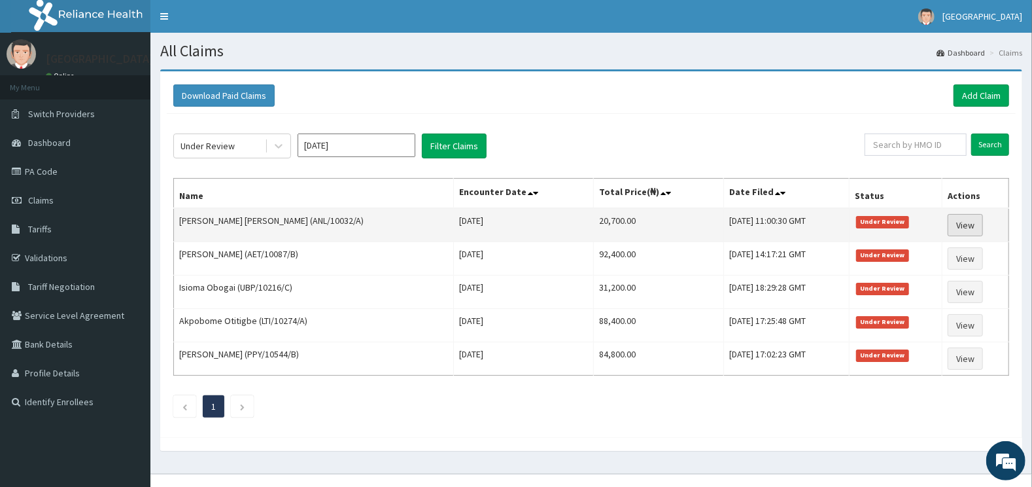
click at [966, 221] on link "View" at bounding box center [965, 225] width 35 height 22
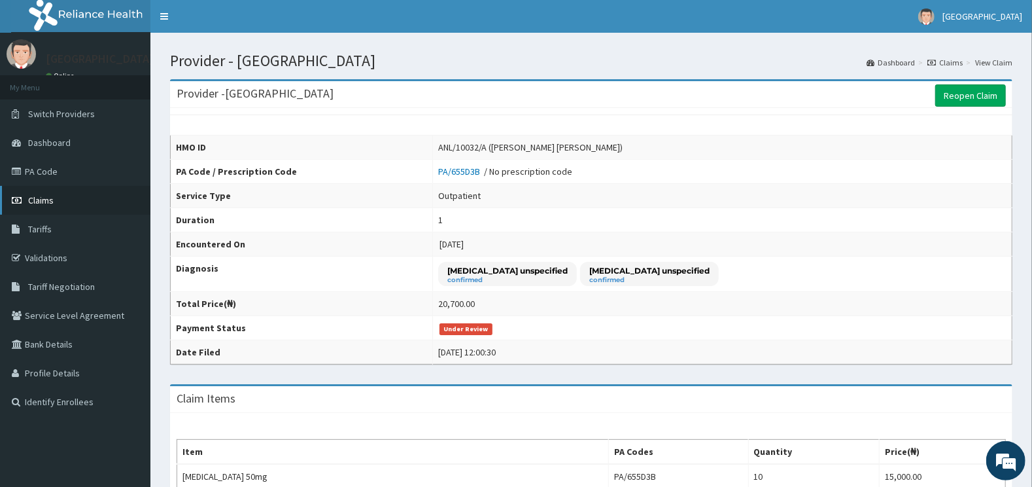
click at [63, 200] on link "Claims" at bounding box center [75, 200] width 150 height 29
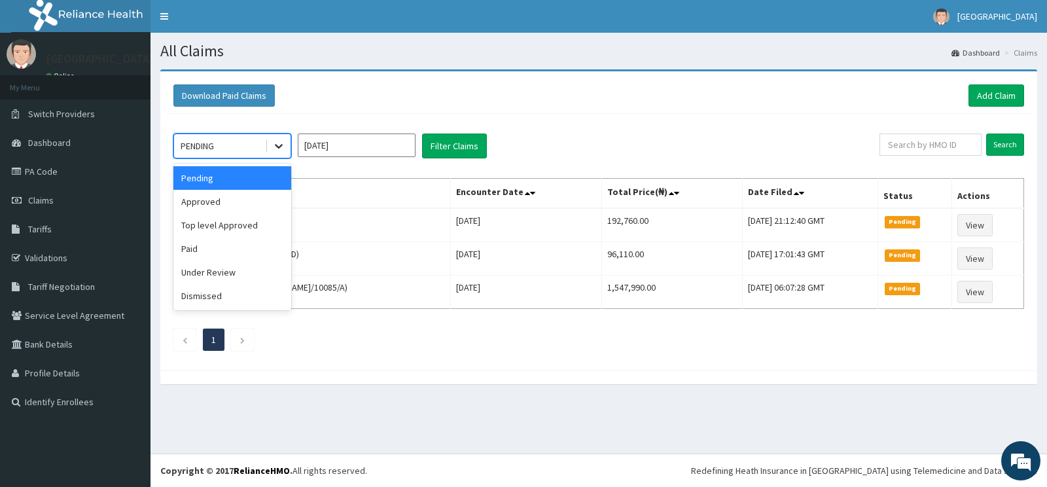
click at [273, 142] on icon at bounding box center [278, 145] width 13 height 13
click at [207, 271] on div "Under Review" at bounding box center [232, 272] width 118 height 24
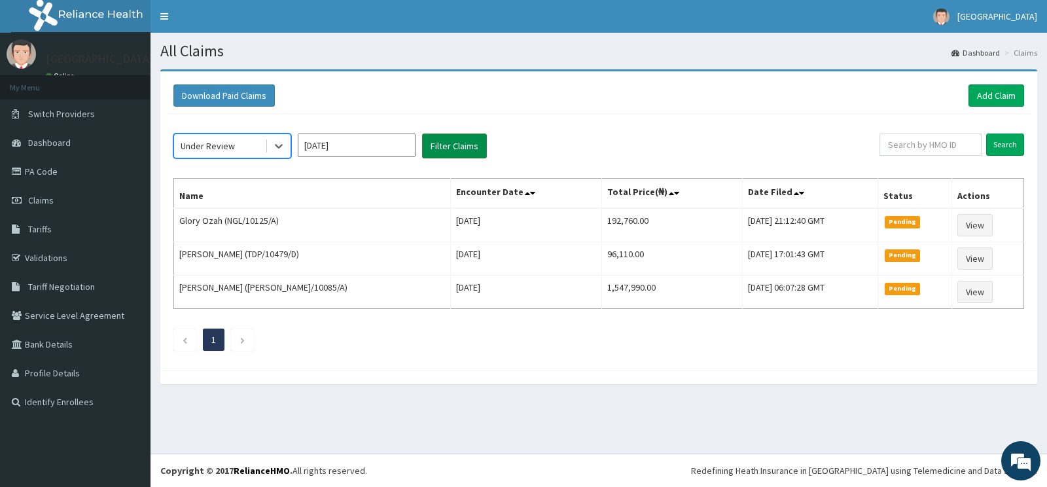
click at [453, 143] on button "Filter Claims" at bounding box center [454, 145] width 65 height 25
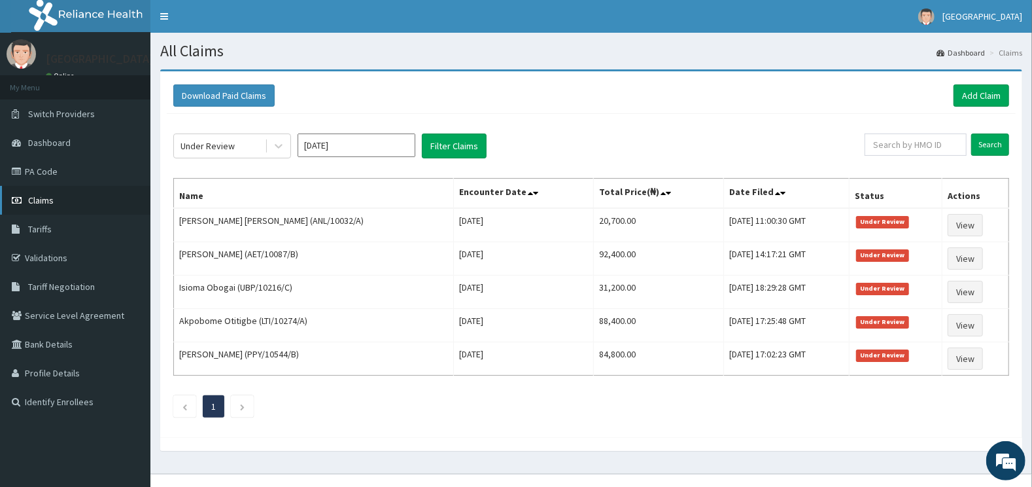
click at [59, 197] on link "Claims" at bounding box center [75, 200] width 150 height 29
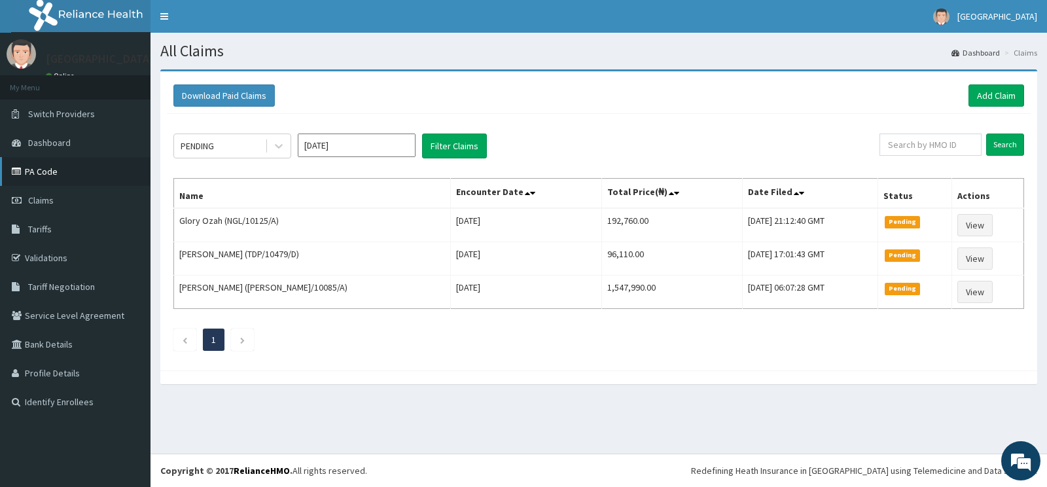
click at [32, 169] on link "PA Code" at bounding box center [75, 171] width 150 height 29
